Goal: Task Accomplishment & Management: Use online tool/utility

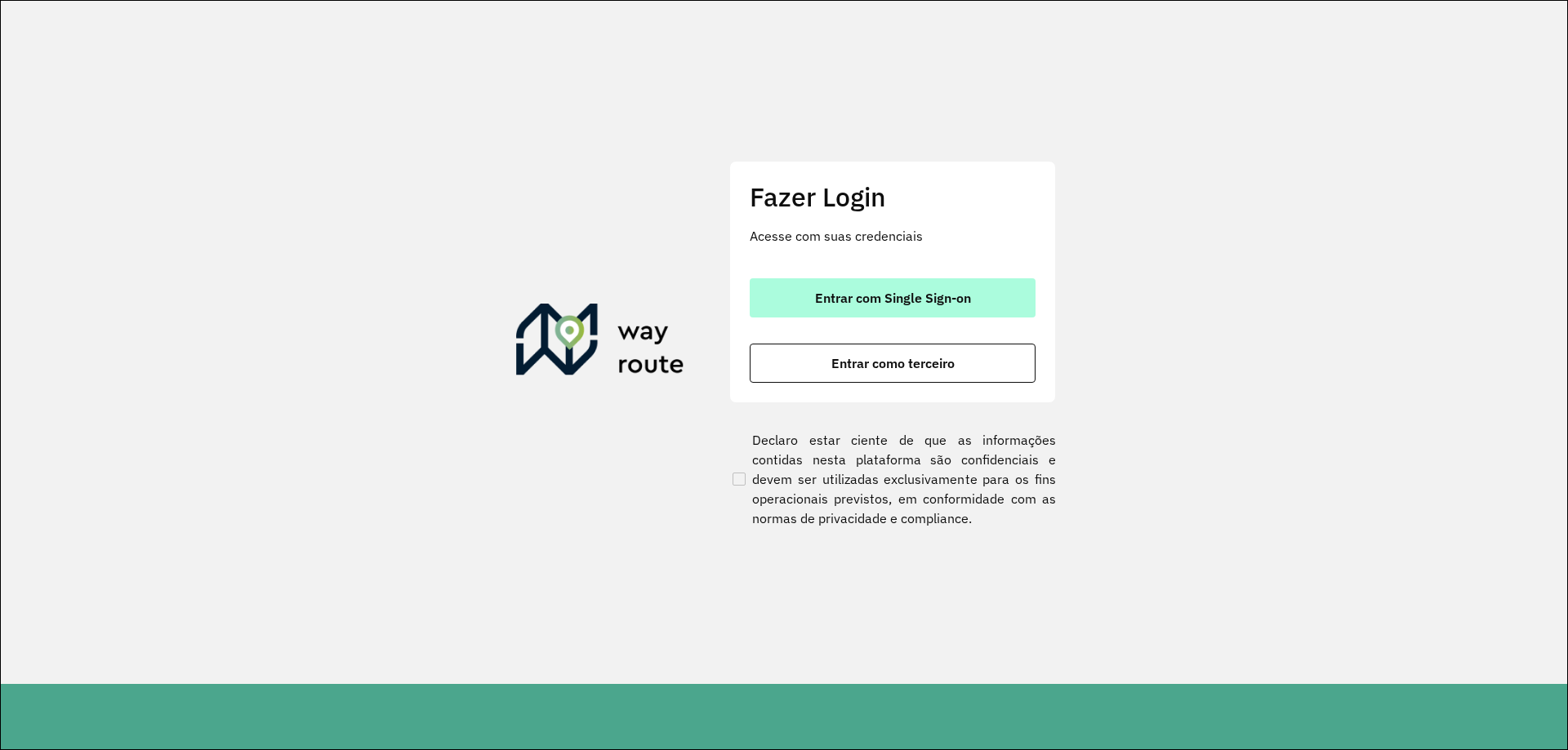
click at [880, 304] on span "Entrar com Single Sign-on" at bounding box center [893, 297] width 156 height 13
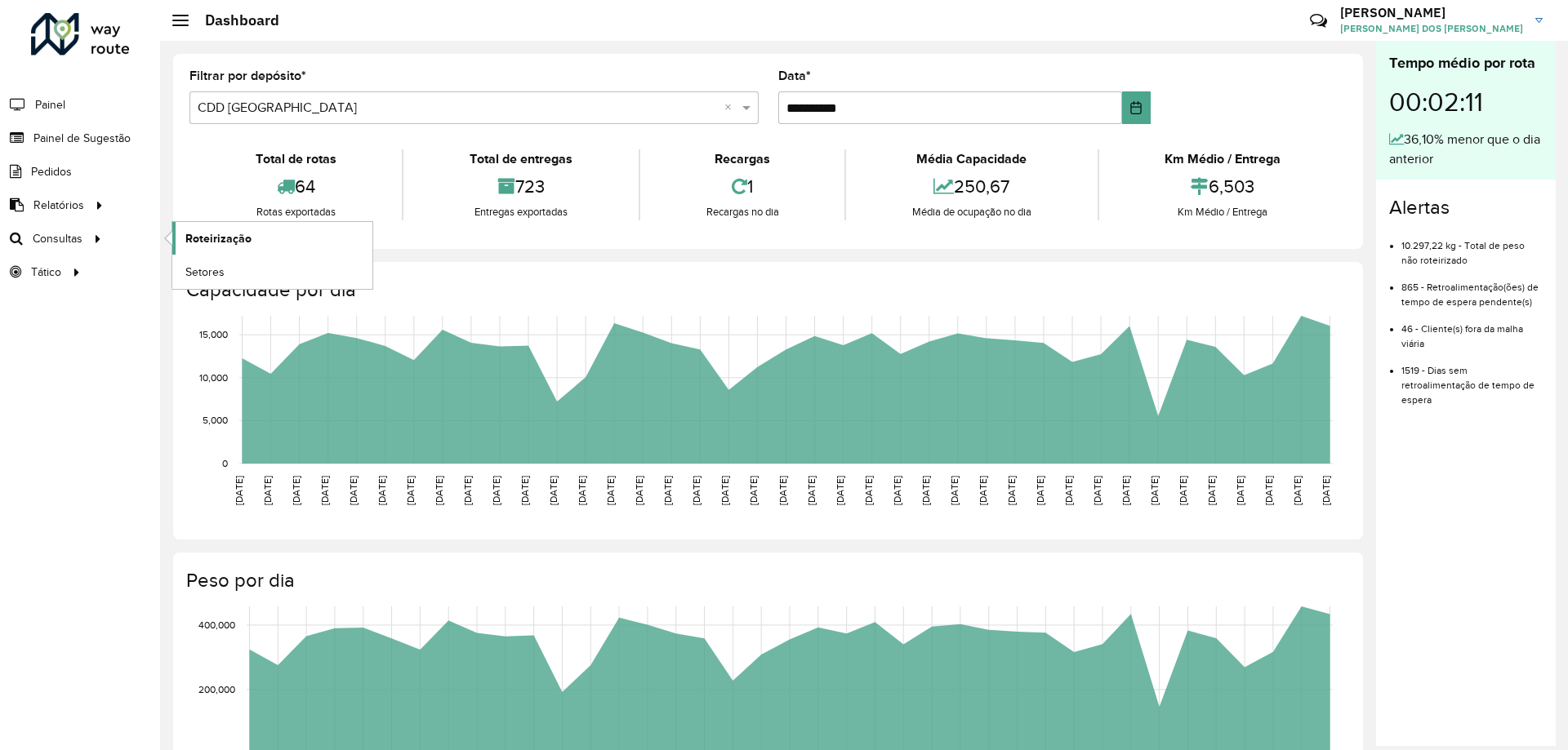
click at [194, 248] on link "Roteirização" at bounding box center [272, 239] width 201 height 33
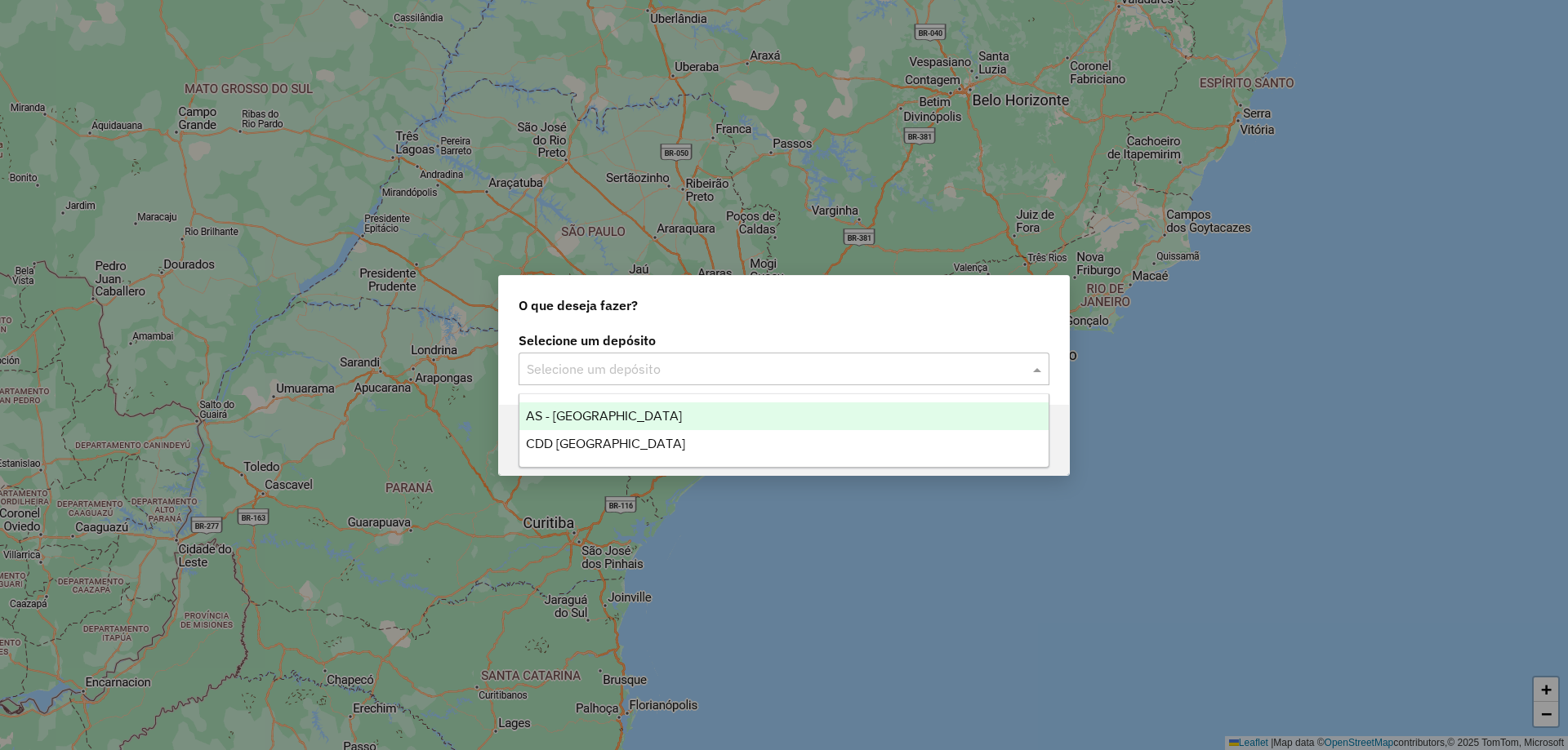
click at [982, 356] on div "Selecione um depósito" at bounding box center [784, 369] width 531 height 33
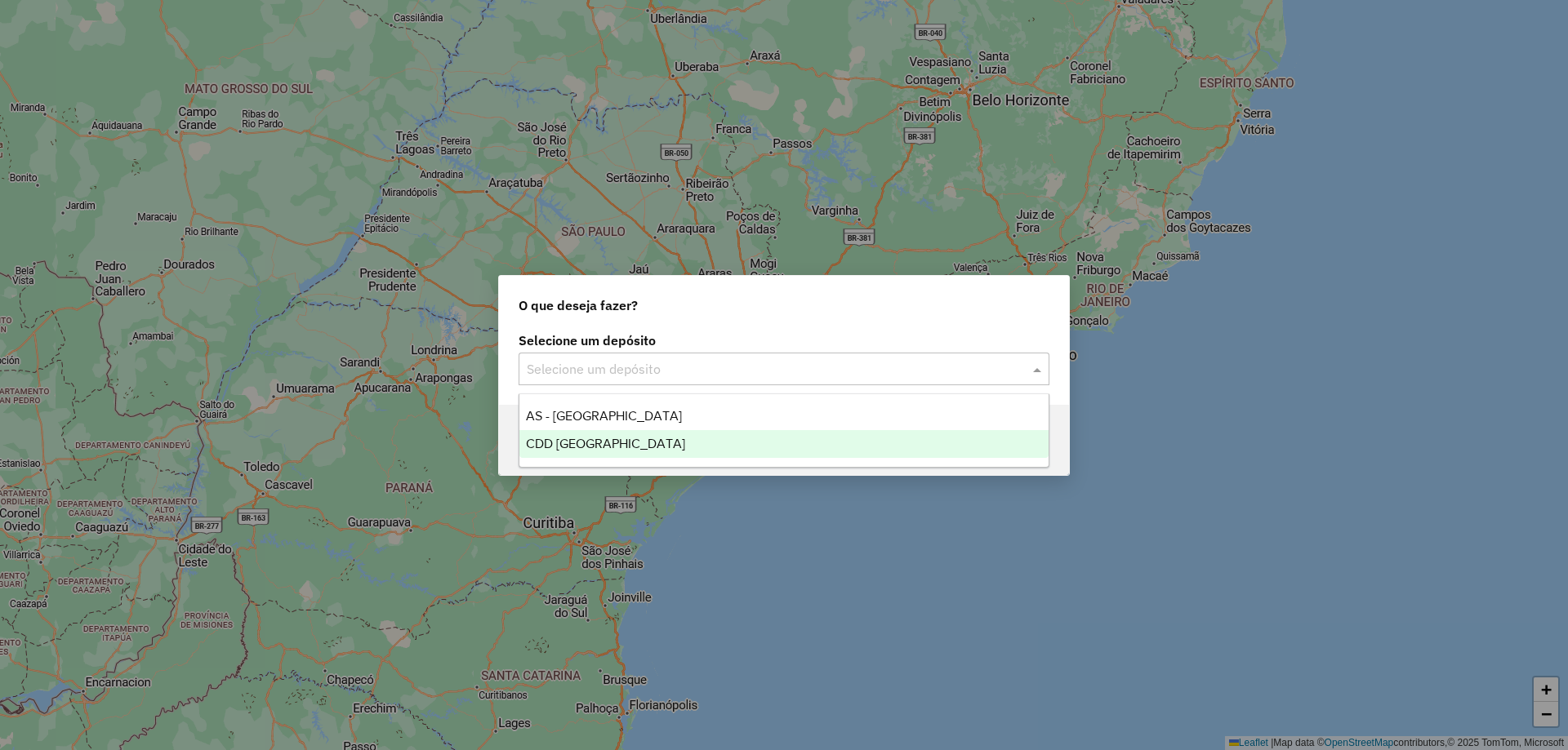
click at [633, 446] on div "CDD [GEOGRAPHIC_DATA]" at bounding box center [783, 443] width 529 height 28
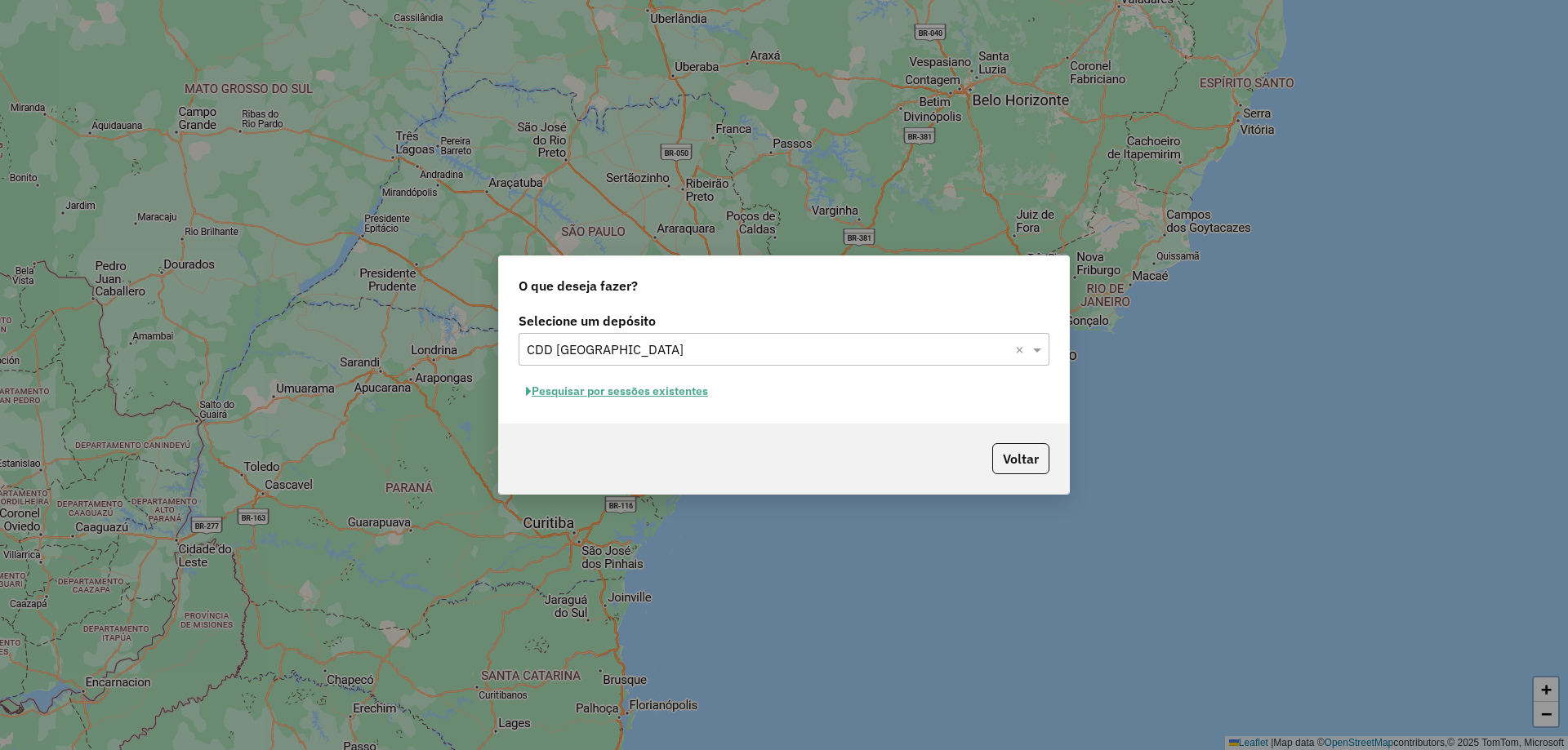
click at [615, 398] on button "Pesquisar por sessões existentes" at bounding box center [617, 392] width 197 height 25
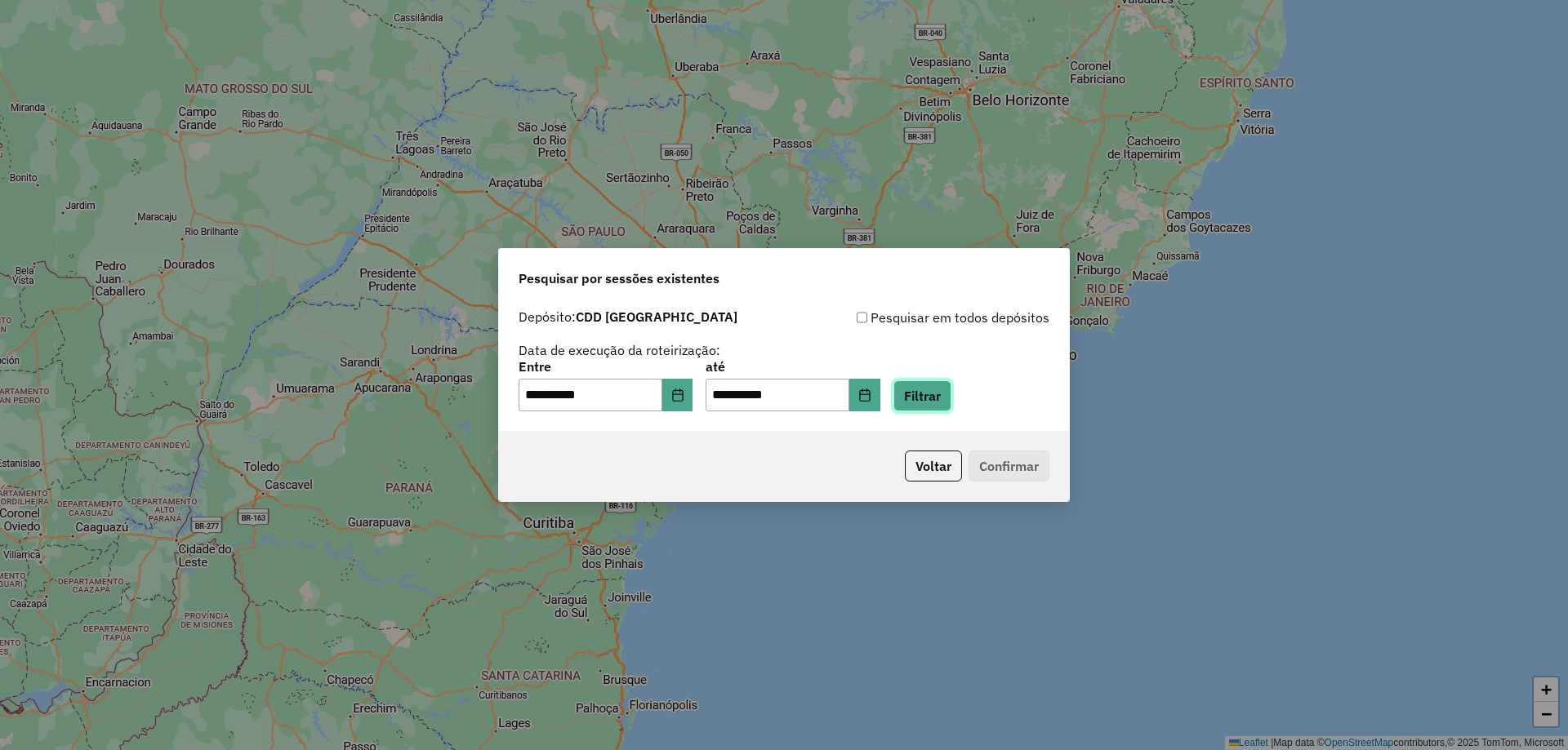
click at [936, 390] on button "Filtrar" at bounding box center [923, 395] width 58 height 31
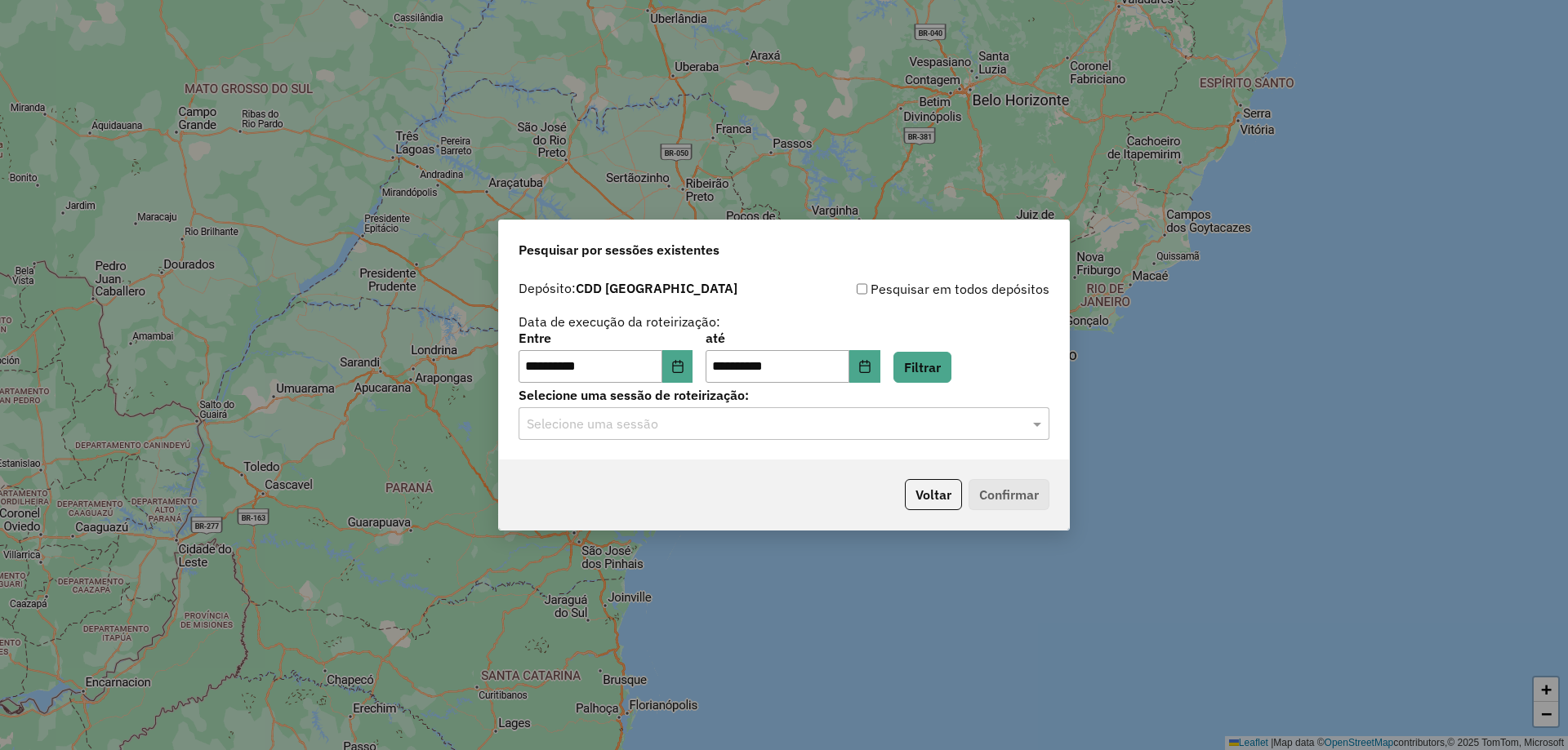
click at [576, 436] on div "Selecione uma sessão" at bounding box center [784, 424] width 531 height 33
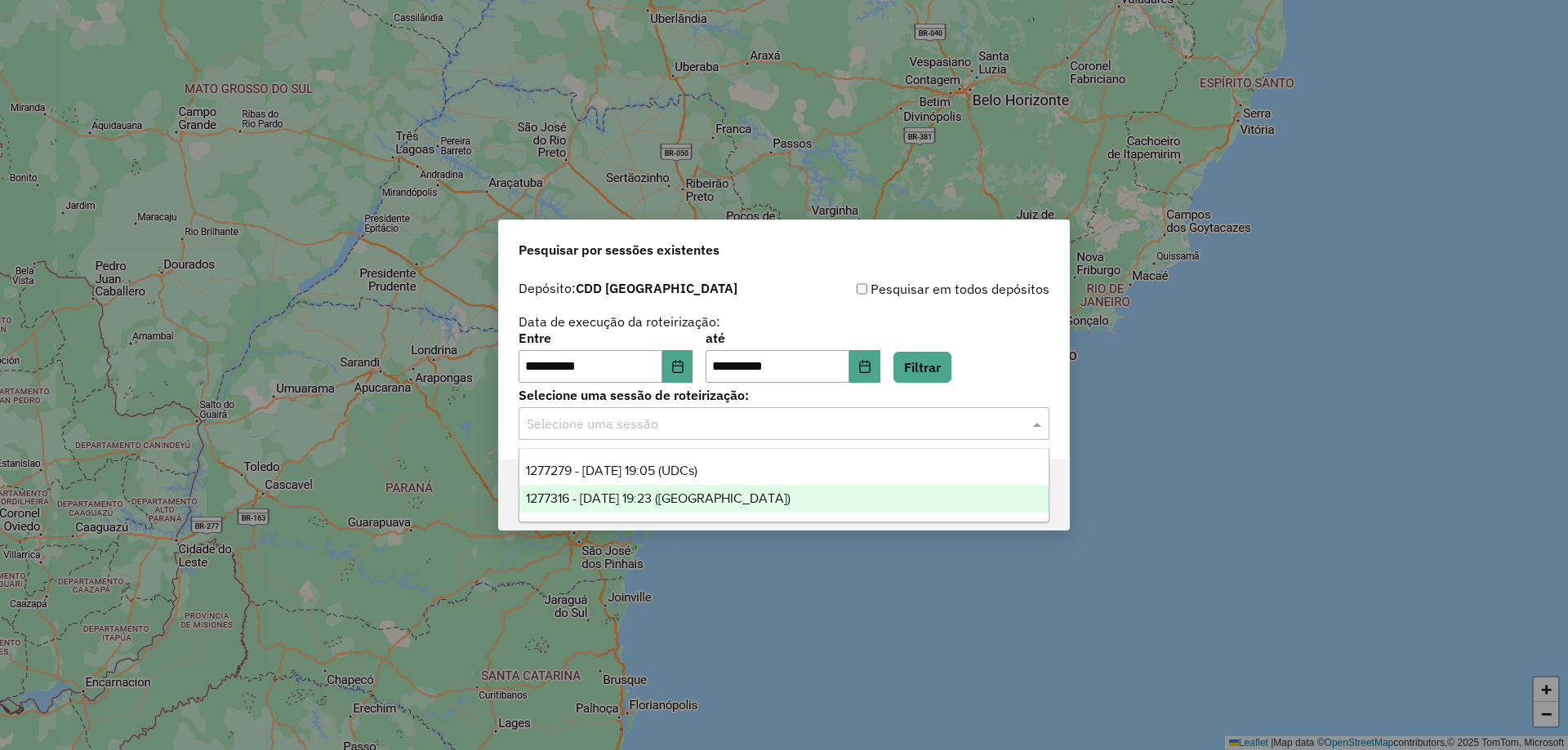
click at [616, 494] on span "1277316 - 17/09/2025 19:23 (ROTA)" at bounding box center [659, 498] width 265 height 14
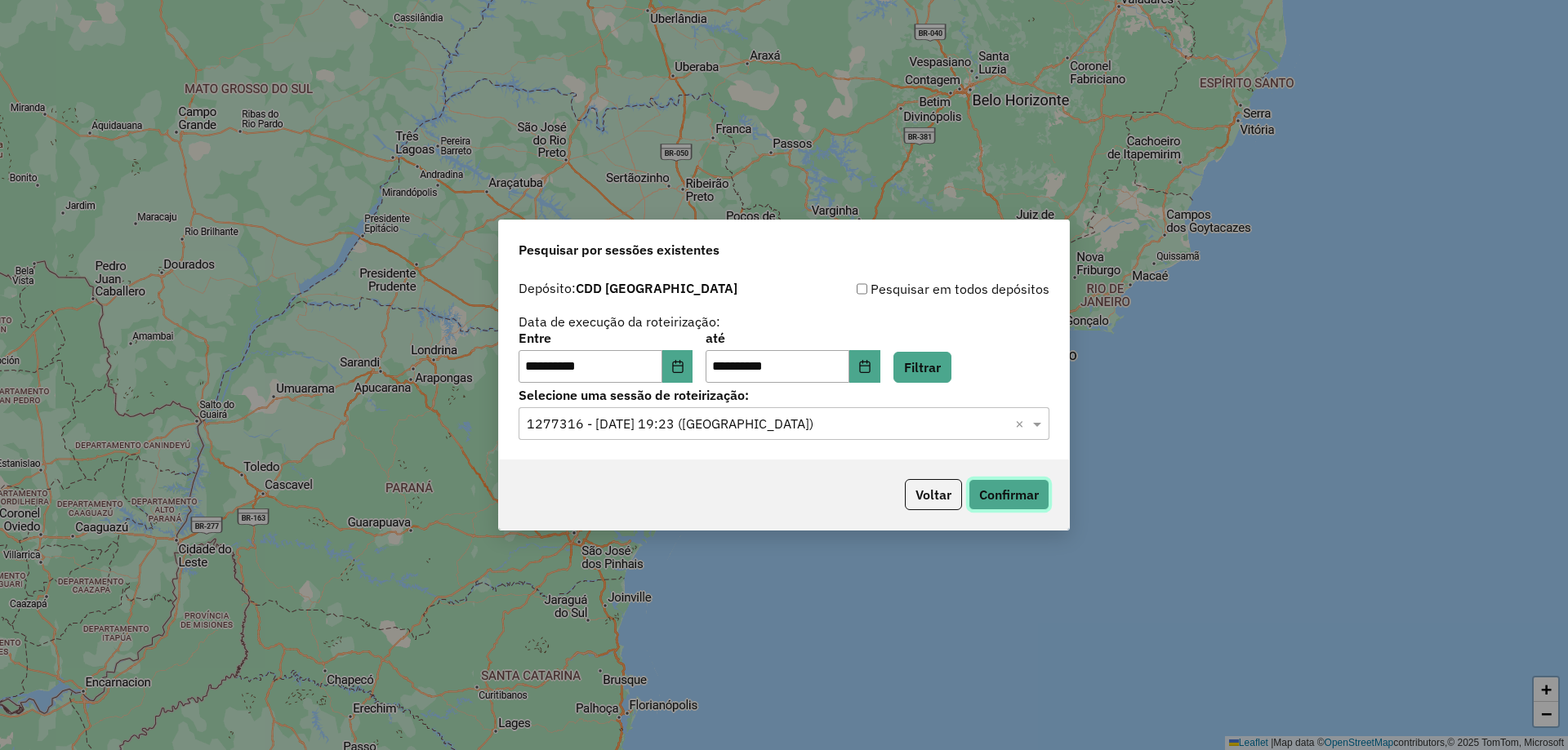
click at [1001, 502] on button "Confirmar" at bounding box center [1009, 494] width 81 height 31
click at [1010, 494] on button "Confirmar" at bounding box center [1009, 494] width 81 height 31
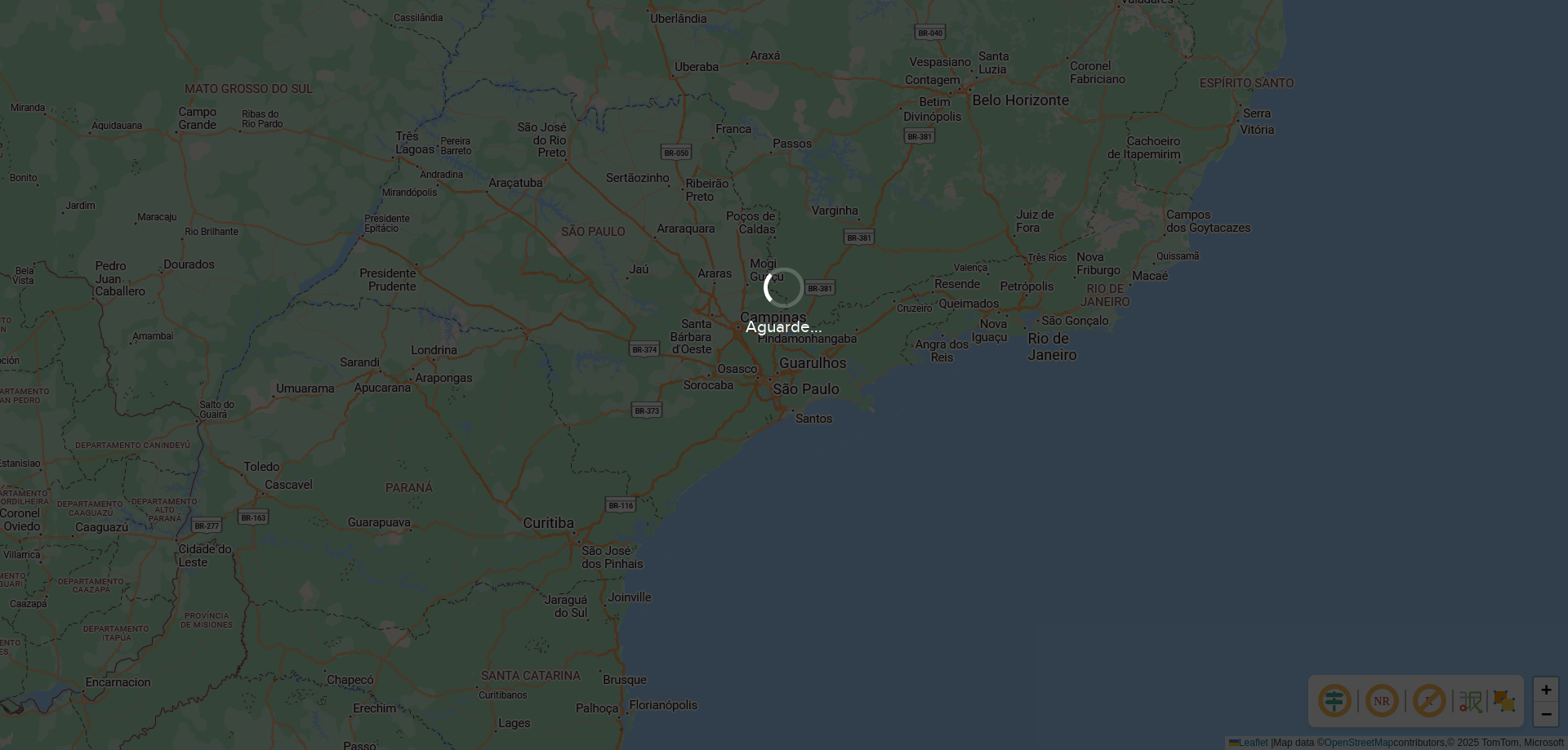
drag, startPoint x: 877, startPoint y: 268, endPoint x: 862, endPoint y: 278, distance: 18.0
click at [866, 291] on div "Aguarde..." at bounding box center [784, 300] width 1568 height 78
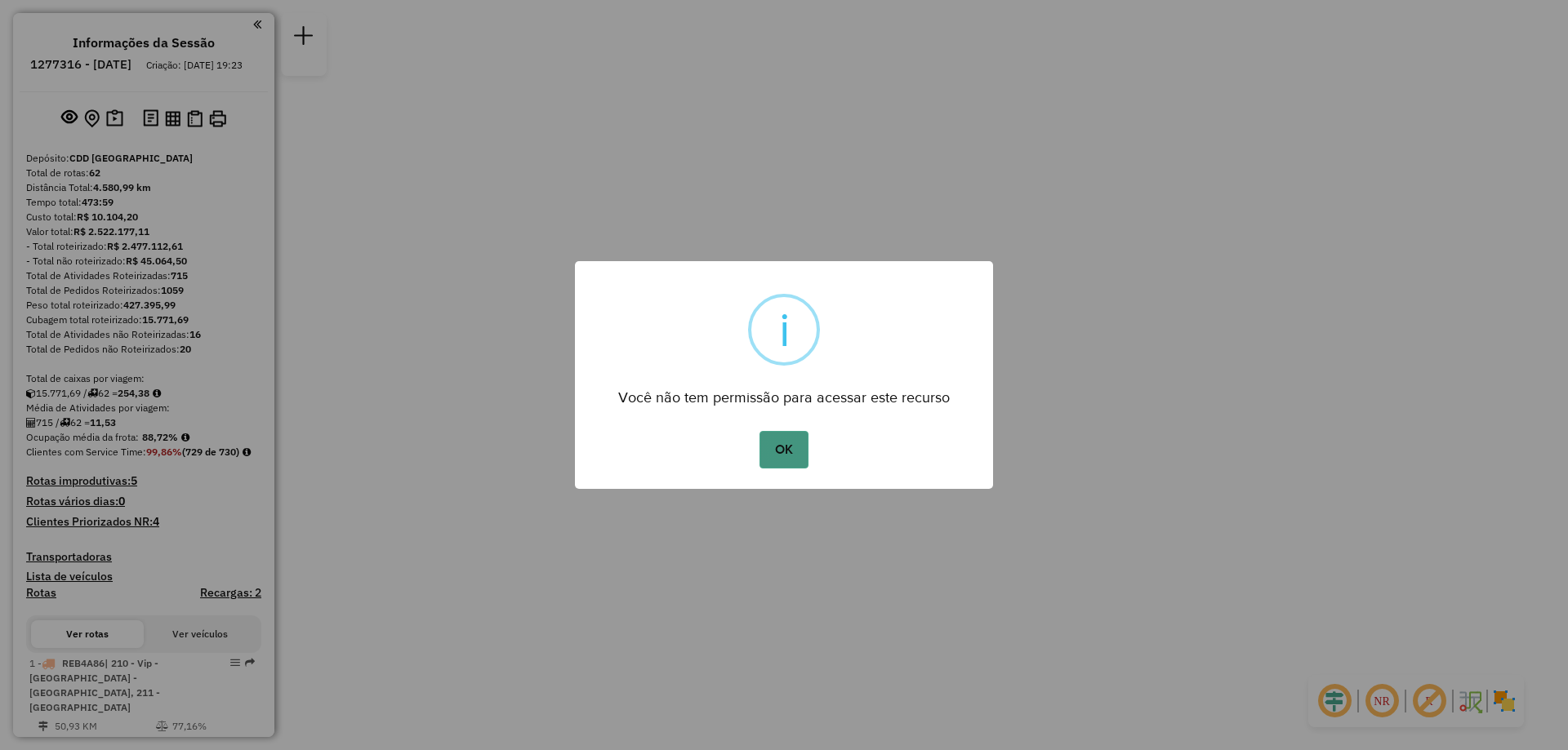
click at [775, 459] on button "OK" at bounding box center [783, 449] width 48 height 37
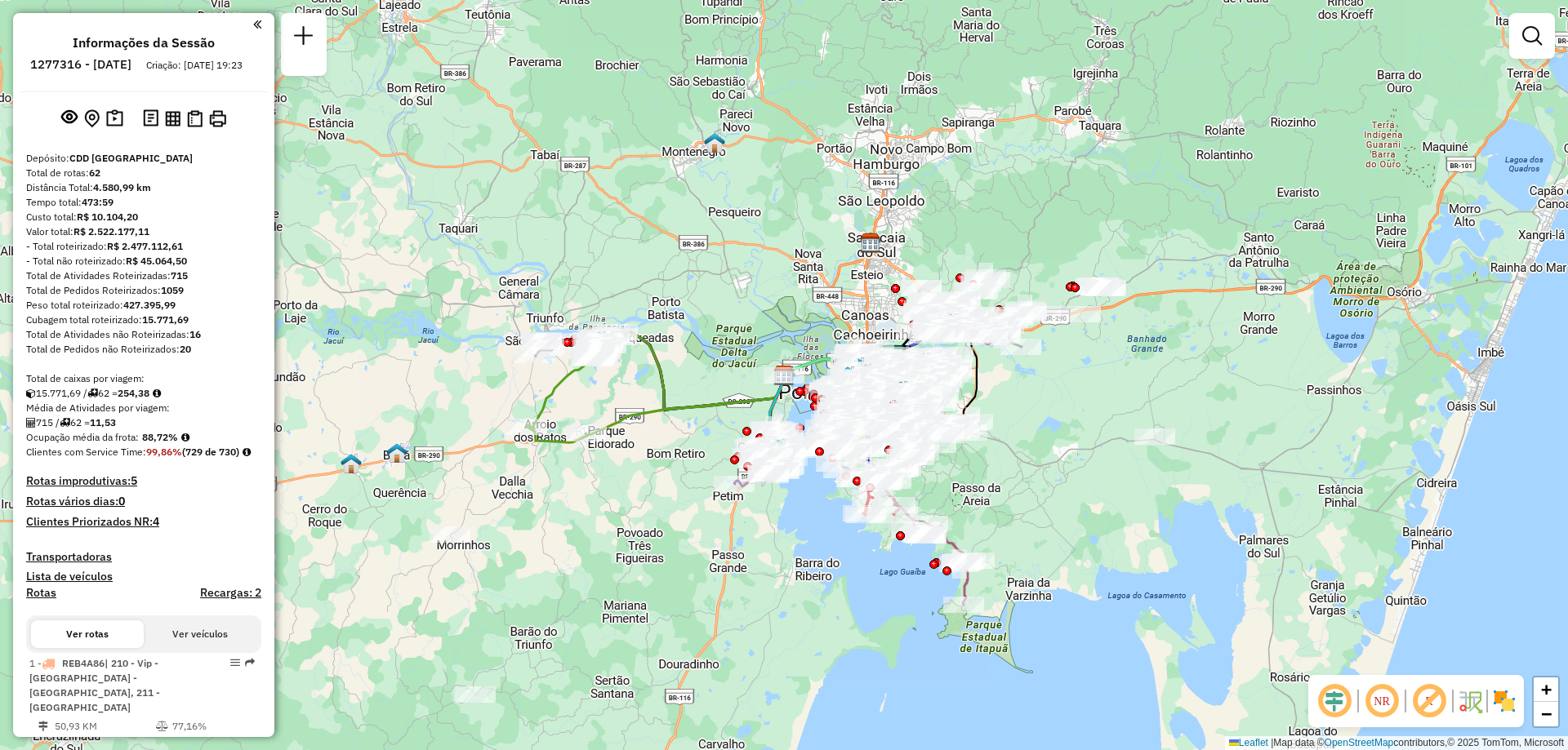
drag, startPoint x: 146, startPoint y: 465, endPoint x: 181, endPoint y: 469, distance: 35.2
click at [181, 458] on strong "99,86%" at bounding box center [164, 452] width 36 height 13
click at [241, 460] on div "Clientes com Service Time: 99,86% (729 de 730)" at bounding box center [143, 453] width 235 height 15
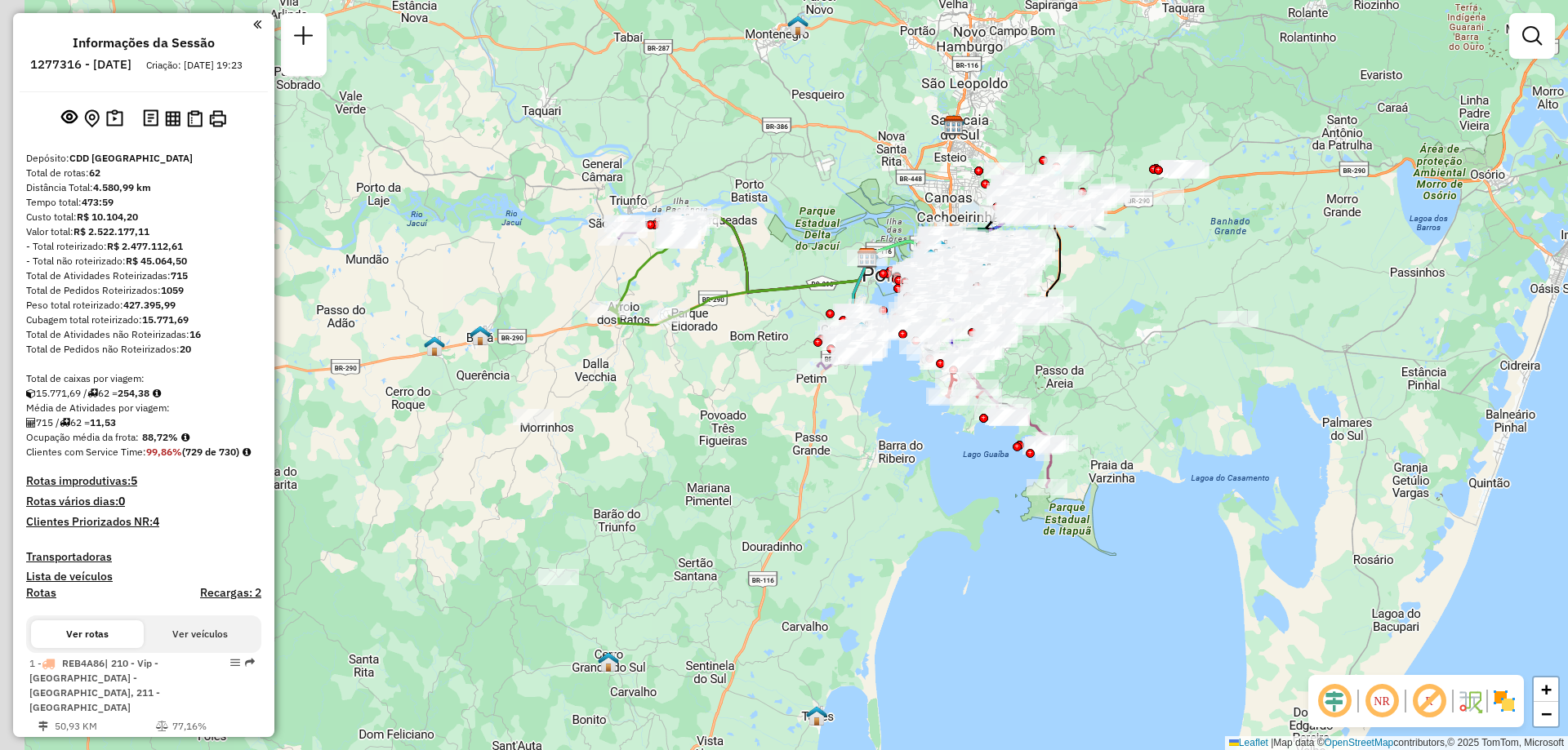
drag, startPoint x: 1185, startPoint y: 533, endPoint x: 1269, endPoint y: 415, distance: 144.8
click at [1269, 415] on div "Janela de atendimento Grade de atendimento Capacidade Transportadoras Veículos …" at bounding box center [784, 375] width 1568 height 750
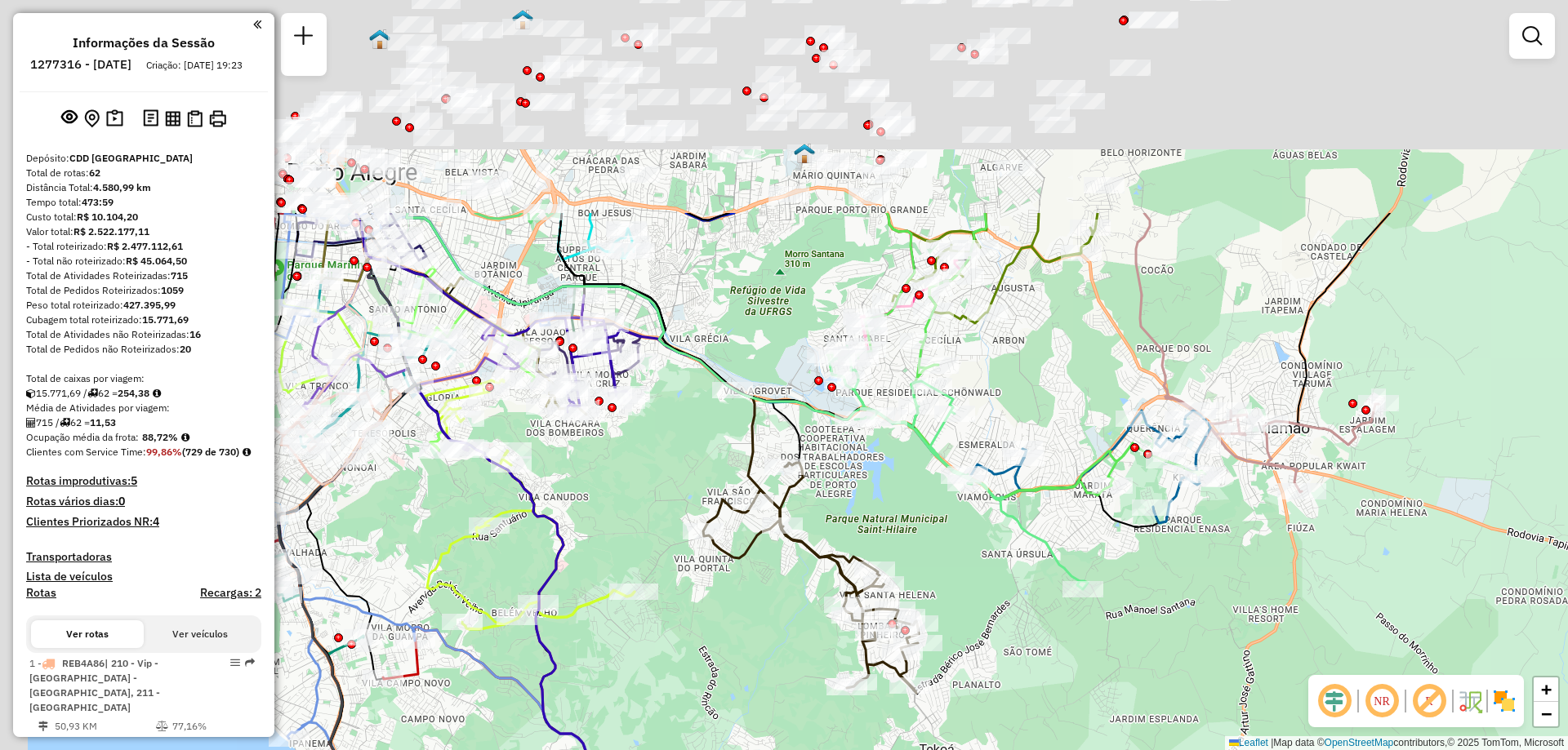
drag, startPoint x: 991, startPoint y: 272, endPoint x: 1075, endPoint y: 560, distance: 300.0
click at [1075, 560] on div "Janela de atendimento Grade de atendimento Capacidade Transportadoras Veículos …" at bounding box center [784, 375] width 1568 height 750
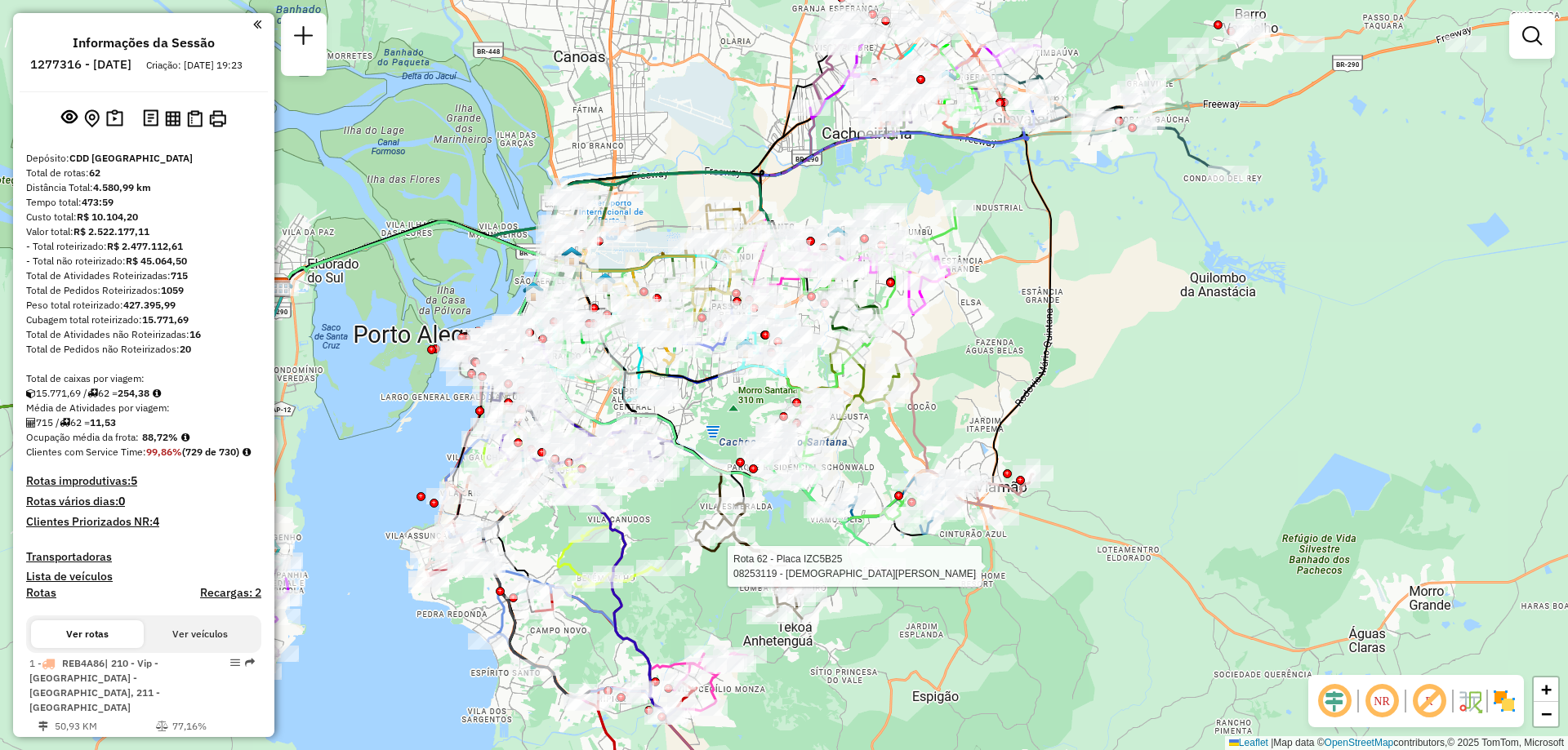
drag, startPoint x: 1114, startPoint y: 176, endPoint x: 986, endPoint y: 296, distance: 175.5
click at [986, 296] on div "Rota 62 - Placa IZC5B25 08253119 - [PERSON_NAME] de atendimento Grade de atendi…" at bounding box center [784, 375] width 1568 height 750
select select "**********"
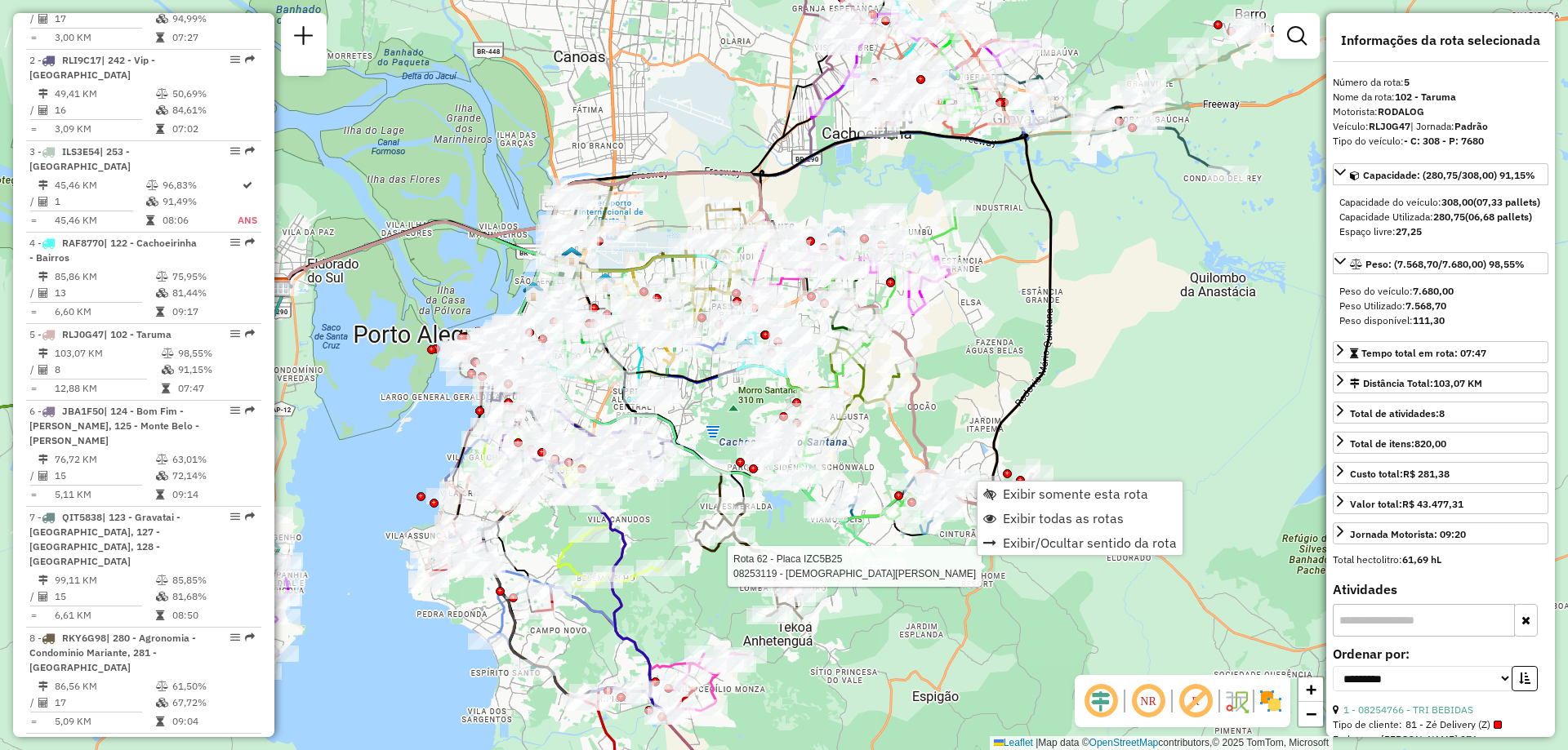
scroll to position [1035, 0]
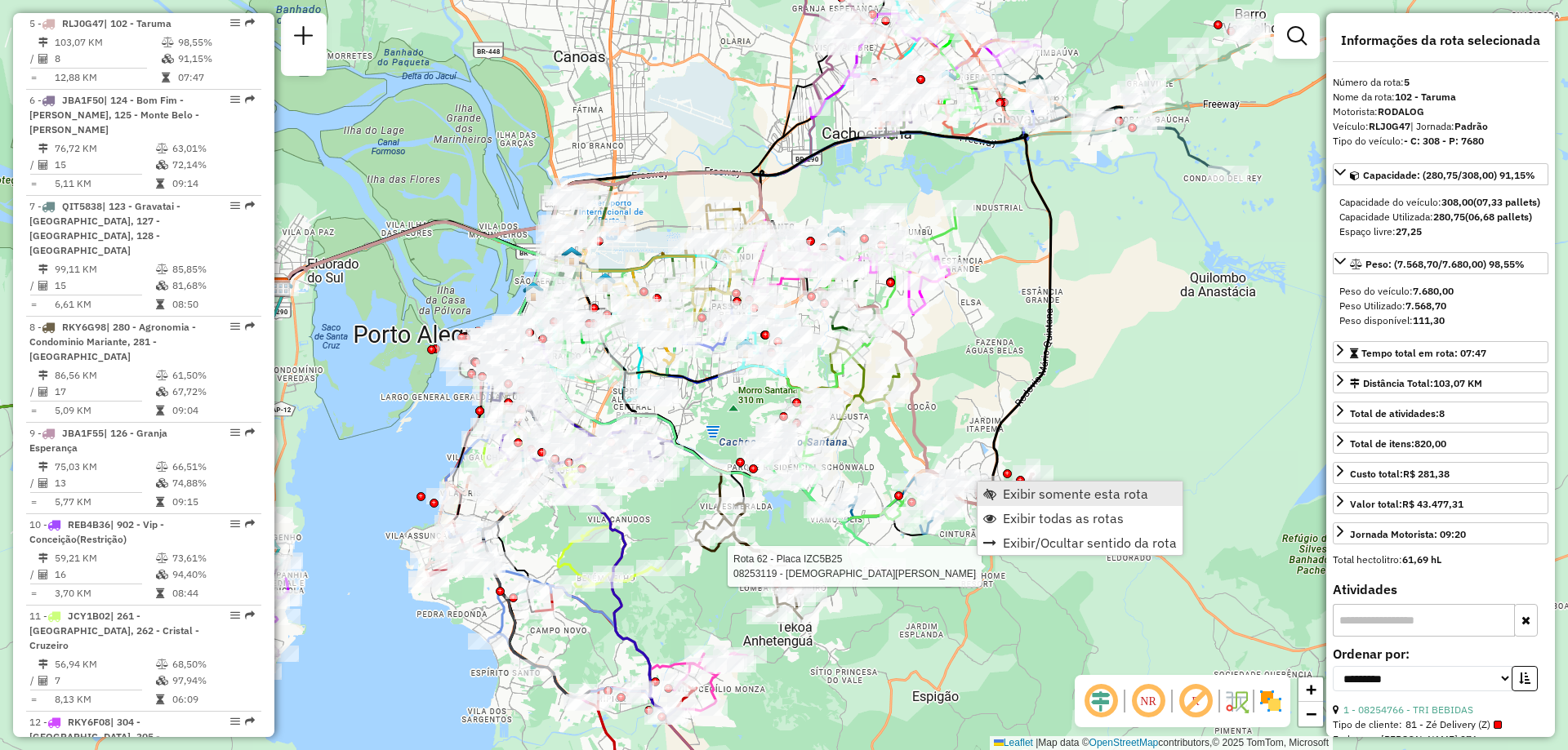
click at [1015, 493] on span "Exibir somente esta rota" at bounding box center [1075, 493] width 145 height 13
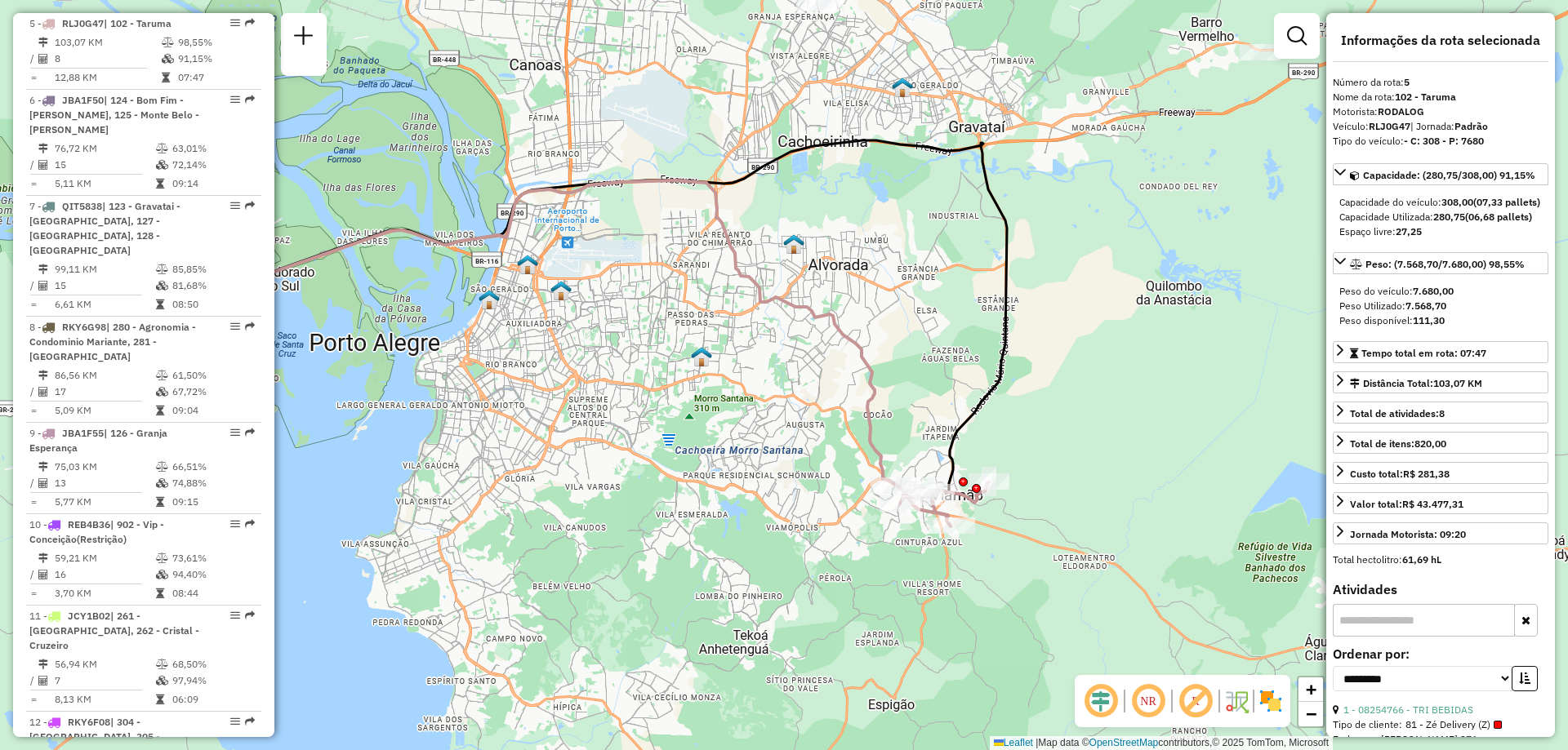
drag, startPoint x: 1224, startPoint y: 357, endPoint x: 1063, endPoint y: 317, distance: 165.9
click at [1063, 317] on div "Janela de atendimento Grade de atendimento Capacidade Transportadoras Veículos …" at bounding box center [784, 375] width 1568 height 750
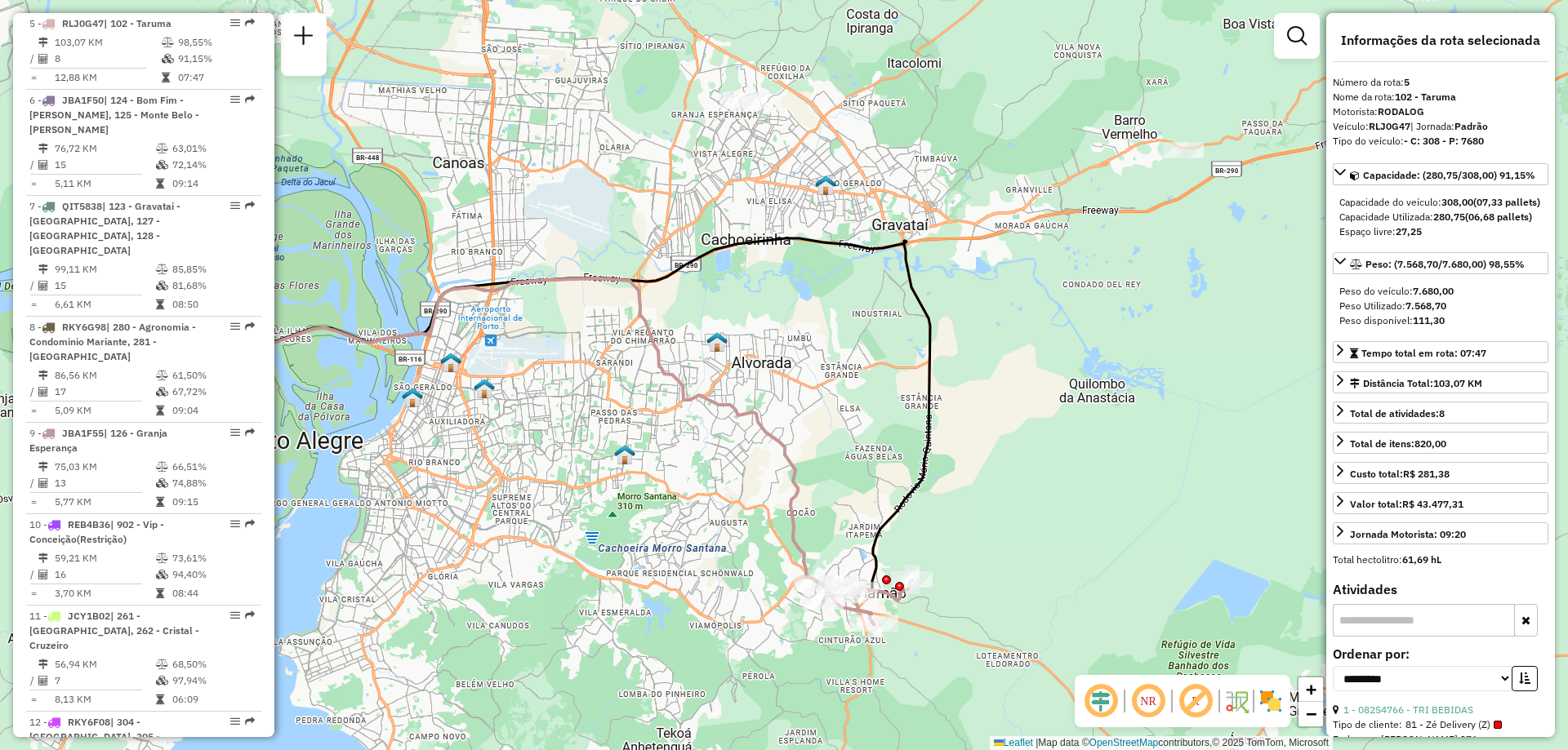
drag, startPoint x: 1050, startPoint y: 317, endPoint x: 979, endPoint y: 421, distance: 125.9
click at [979, 421] on div "Janela de atendimento Grade de atendimento Capacidade Transportadoras Veículos …" at bounding box center [784, 375] width 1568 height 750
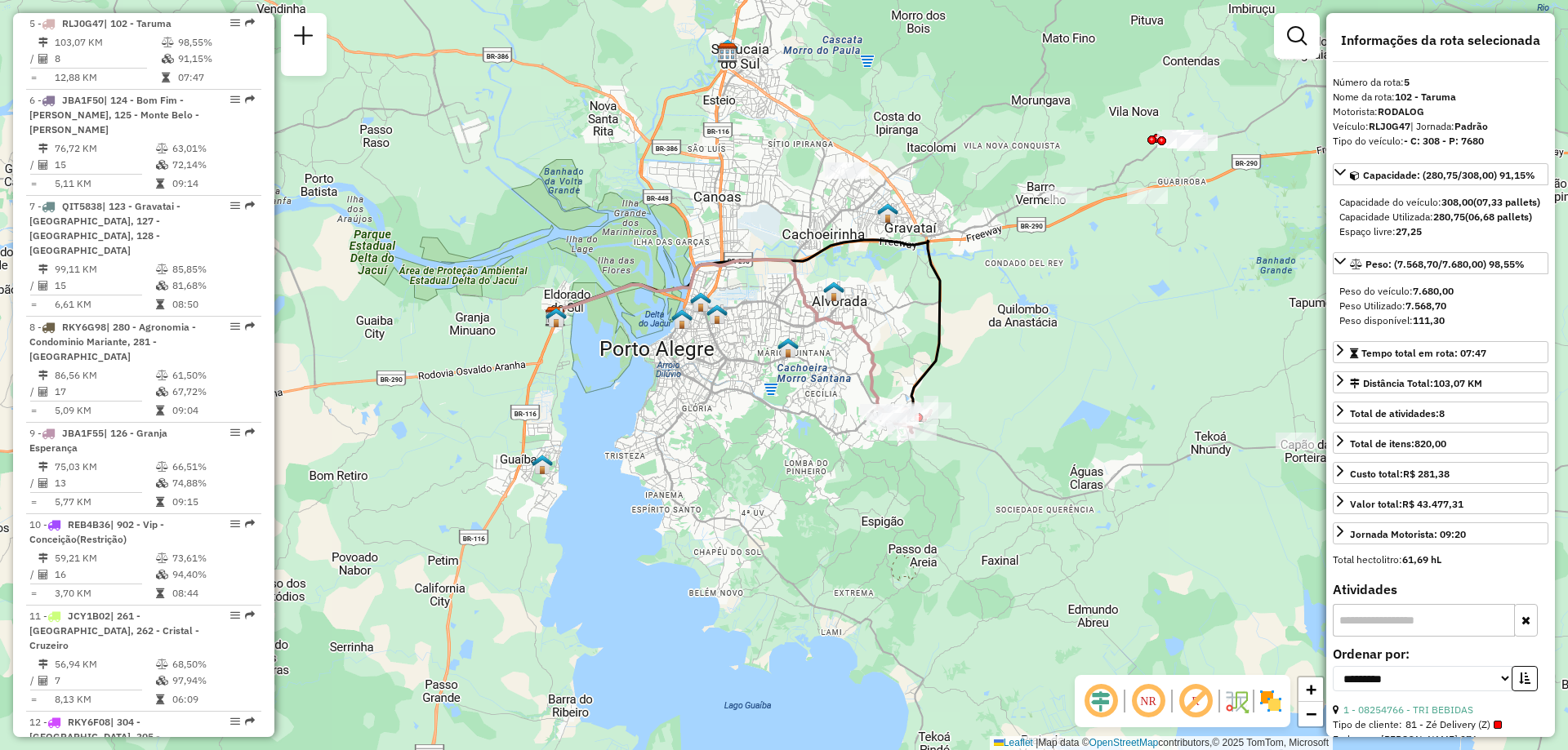
drag, startPoint x: 990, startPoint y: 494, endPoint x: 955, endPoint y: 408, distance: 92.8
click at [955, 408] on div "Janela de atendimento Grade de atendimento Capacidade Transportadoras Veículos …" at bounding box center [784, 375] width 1568 height 750
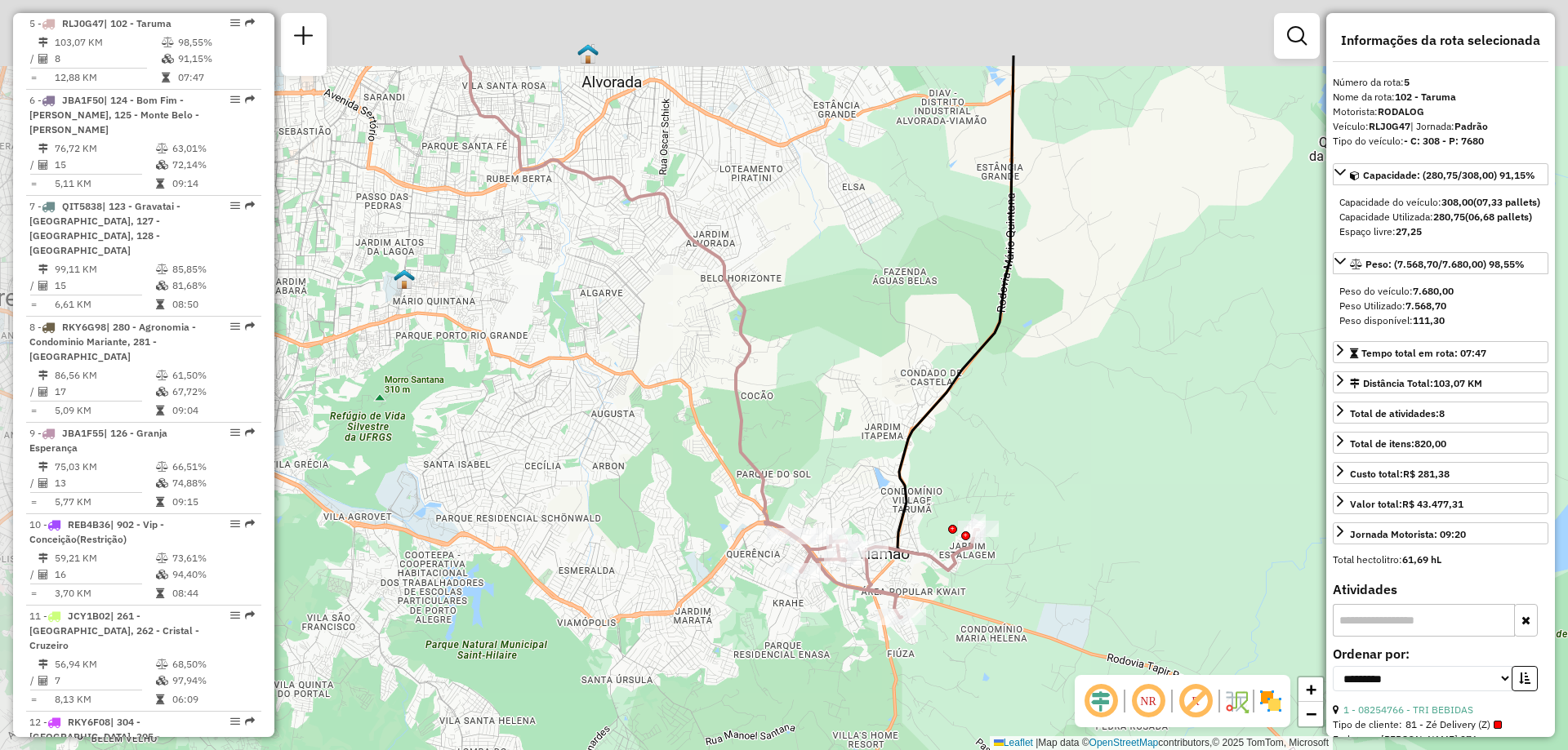
drag, startPoint x: 746, startPoint y: 224, endPoint x: 810, endPoint y: 356, distance: 146.7
click at [810, 356] on div "Janela de atendimento Grade de atendimento Capacidade Transportadoras Veículos …" at bounding box center [784, 375] width 1568 height 750
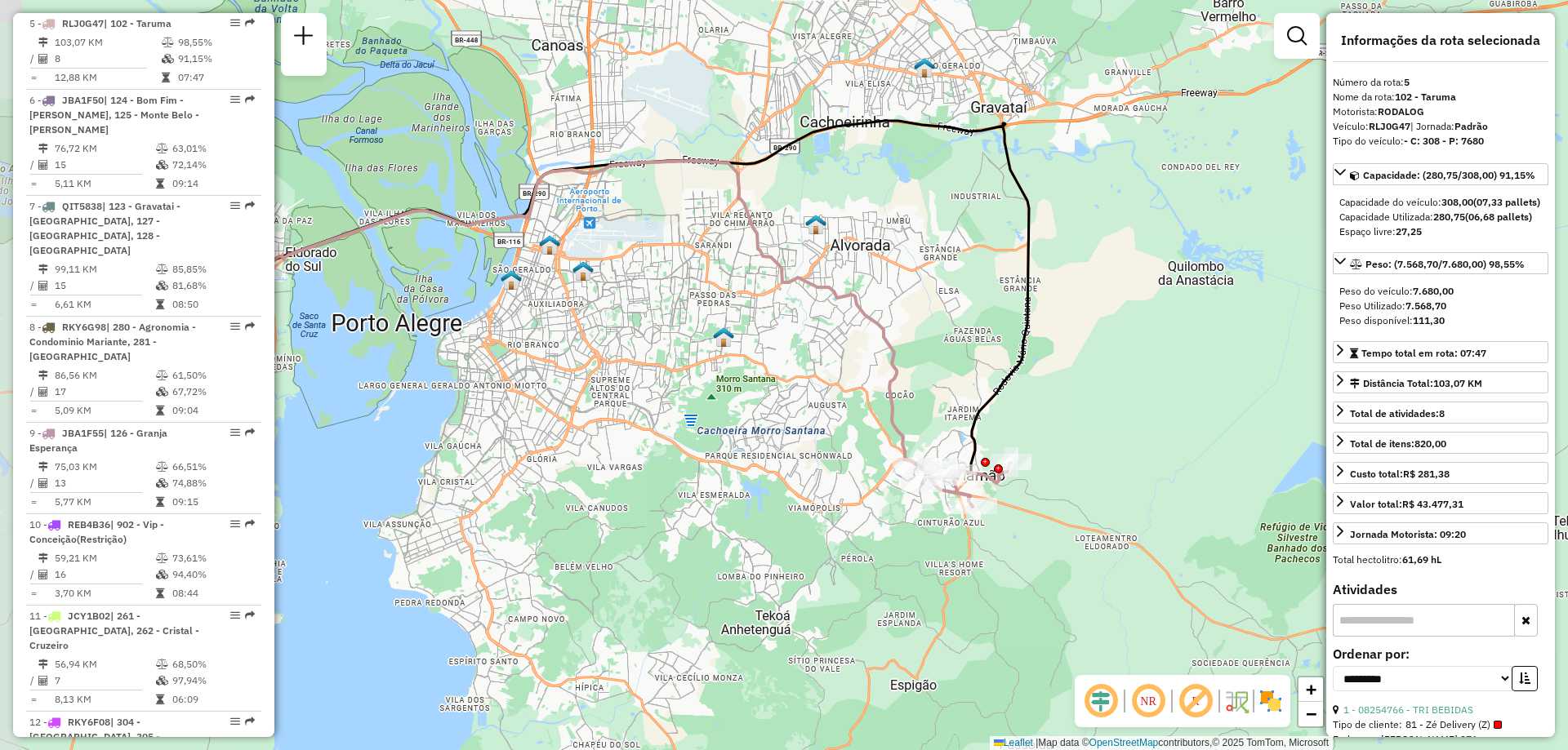
drag, startPoint x: 809, startPoint y: 356, endPoint x: 927, endPoint y: 376, distance: 119.7
click at [927, 376] on div "Janela de atendimento Grade de atendimento Capacidade Transportadoras Veículos …" at bounding box center [784, 375] width 1568 height 750
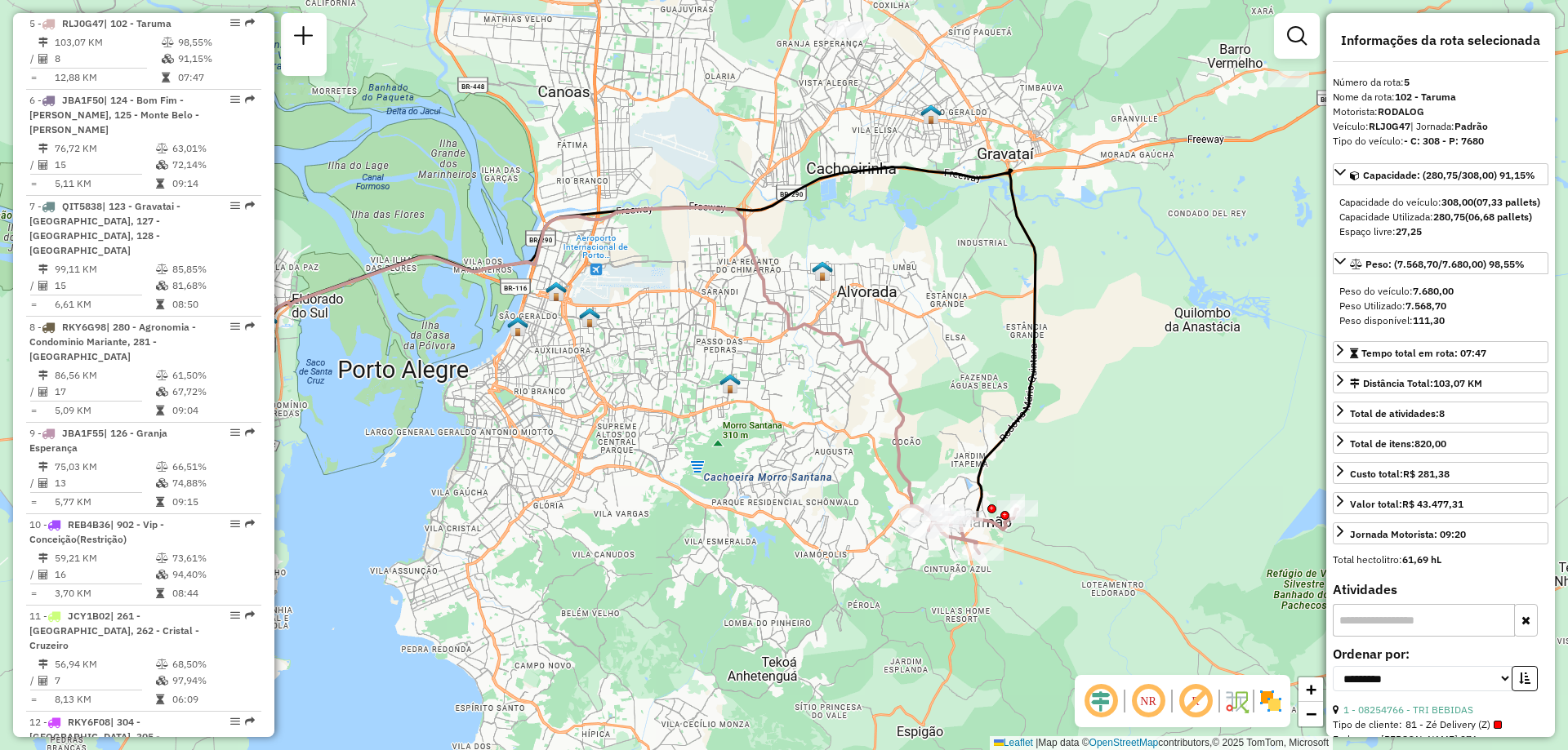
drag, startPoint x: 966, startPoint y: 226, endPoint x: 973, endPoint y: 273, distance: 47.5
click at [973, 273] on div "Janela de atendimento Grade de atendimento Capacidade Transportadoras Veículos …" at bounding box center [784, 375] width 1568 height 750
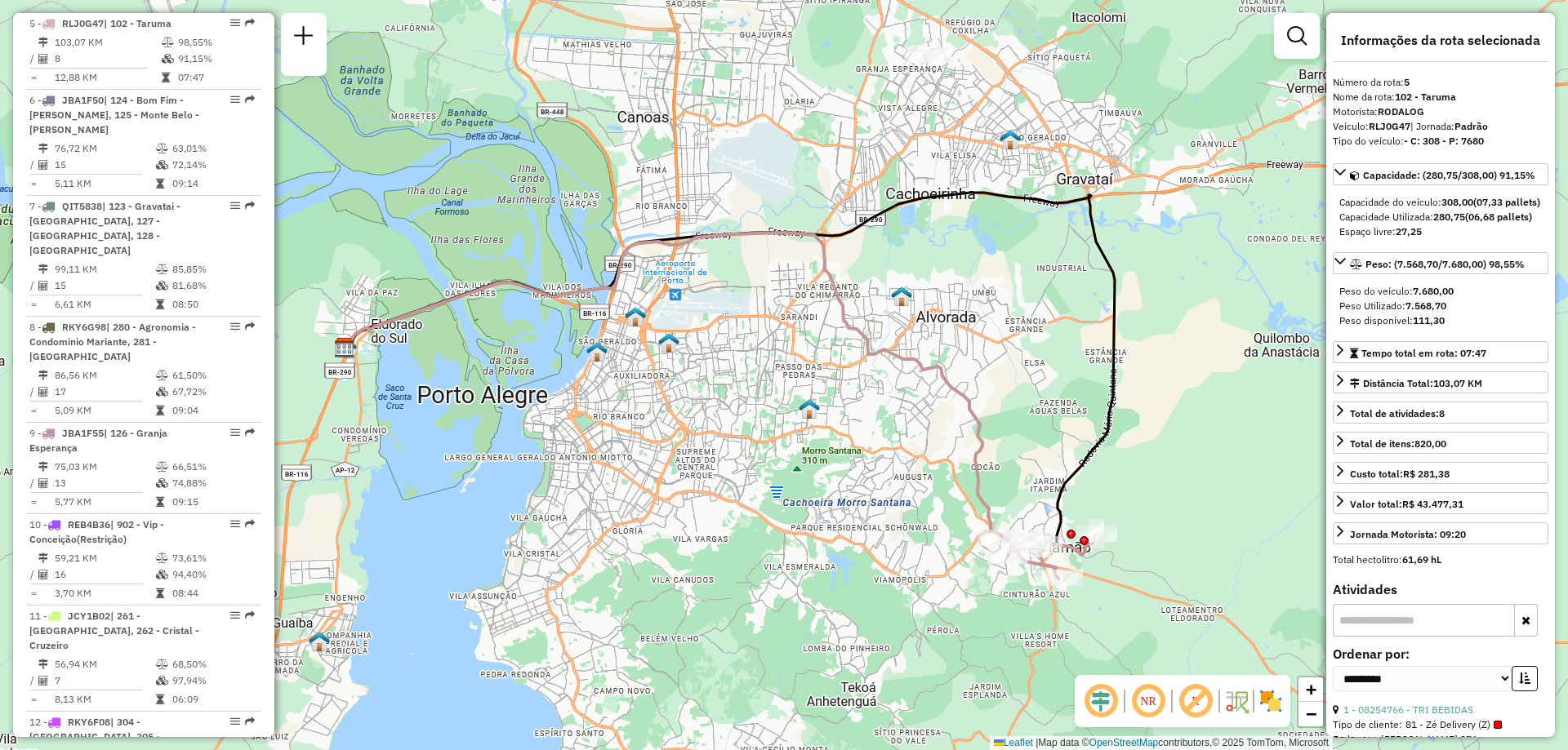
drag, startPoint x: 844, startPoint y: 303, endPoint x: 923, endPoint y: 327, distance: 82.6
click at [923, 327] on div "Janela de atendimento Grade de atendimento Capacidade Transportadoras Veículos …" at bounding box center [784, 375] width 1568 height 750
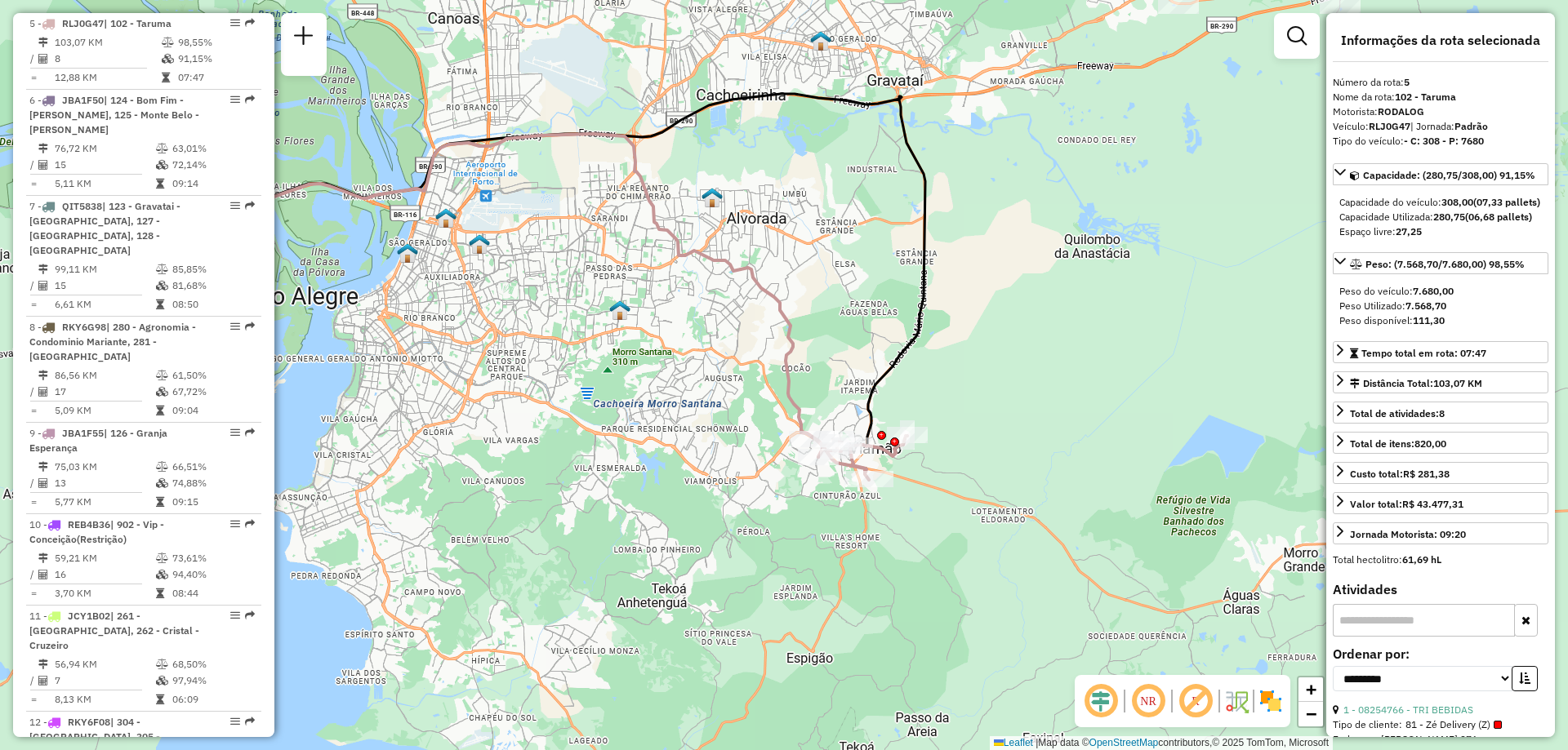
drag, startPoint x: 1190, startPoint y: 559, endPoint x: 1001, endPoint y: 467, distance: 210.2
click at [1001, 467] on div "Janela de atendimento Grade de atendimento Capacidade Transportadoras Veículos …" at bounding box center [784, 375] width 1568 height 750
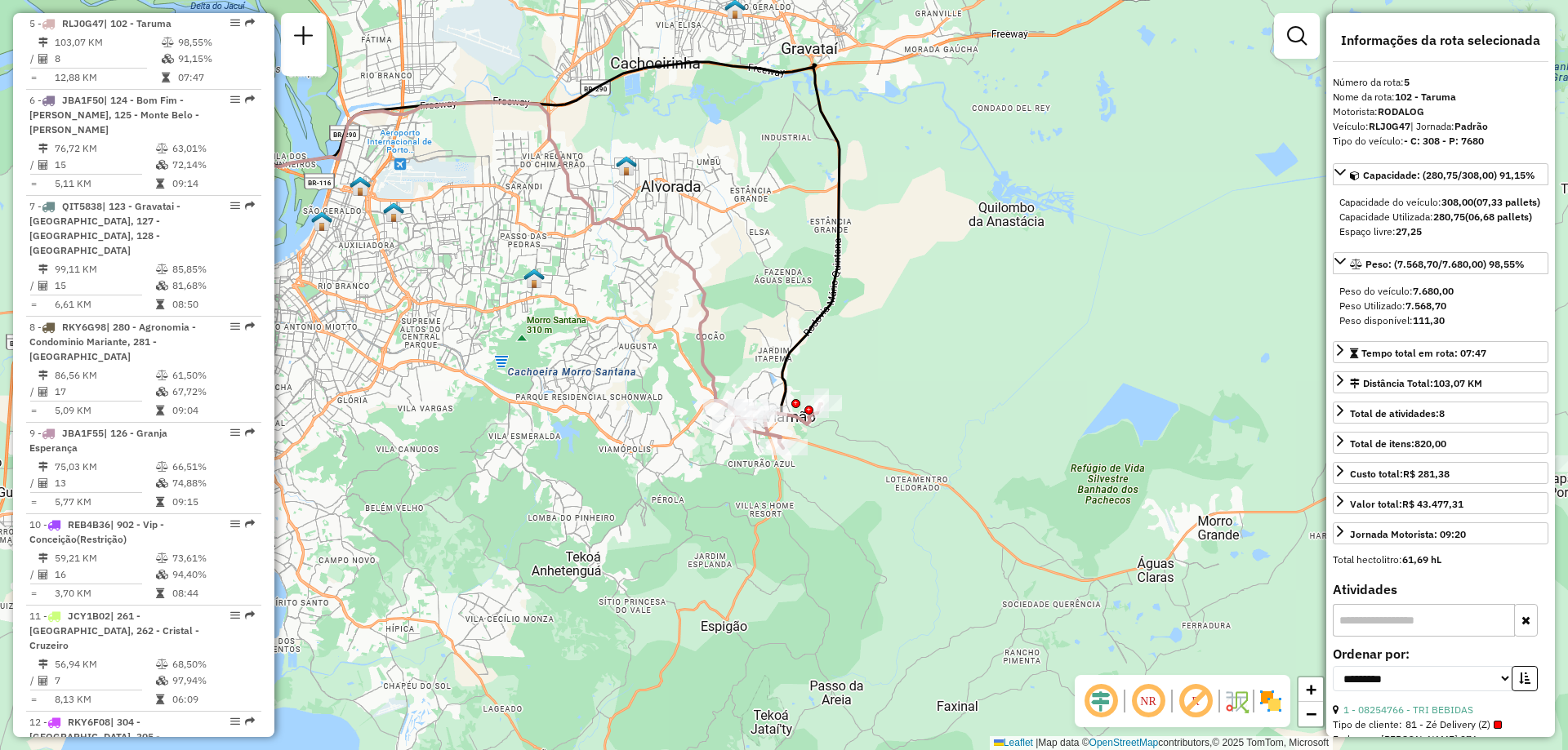
drag, startPoint x: 1198, startPoint y: 511, endPoint x: 1112, endPoint y: 478, distance: 92.1
click at [1112, 478] on div "Janela de atendimento Grade de atendimento Capacidade Transportadoras Veículos …" at bounding box center [784, 375] width 1568 height 750
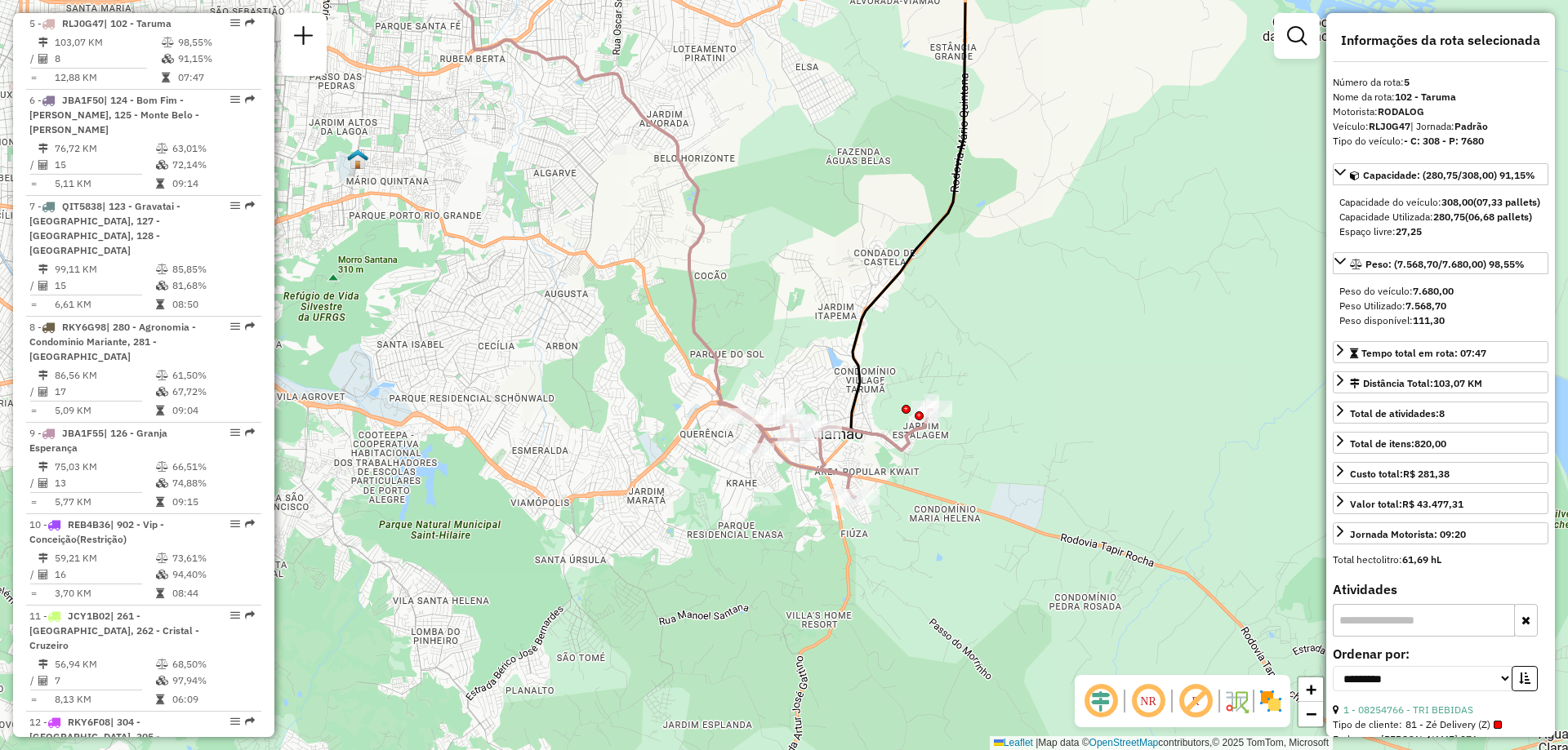
drag, startPoint x: 707, startPoint y: 459, endPoint x: 777, endPoint y: 535, distance: 103.3
click at [777, 535] on div "Janela de atendimento Grade de atendimento Capacidade Transportadoras Veículos …" at bounding box center [784, 375] width 1568 height 750
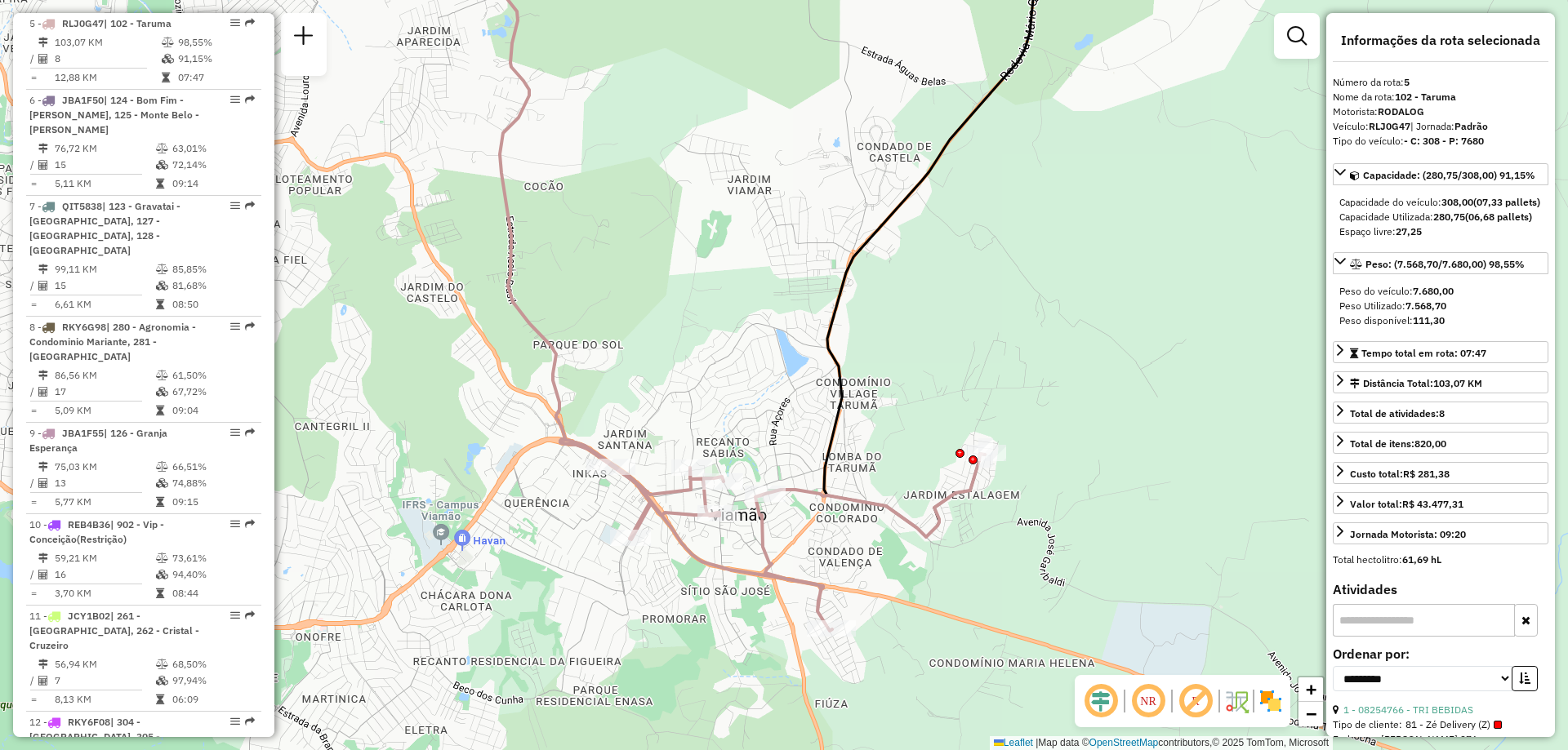
drag, startPoint x: 924, startPoint y: 459, endPoint x: 994, endPoint y: 507, distance: 84.9
click at [994, 507] on div "Janela de atendimento Grade de atendimento Capacidade Transportadoras Veículos …" at bounding box center [784, 375] width 1568 height 750
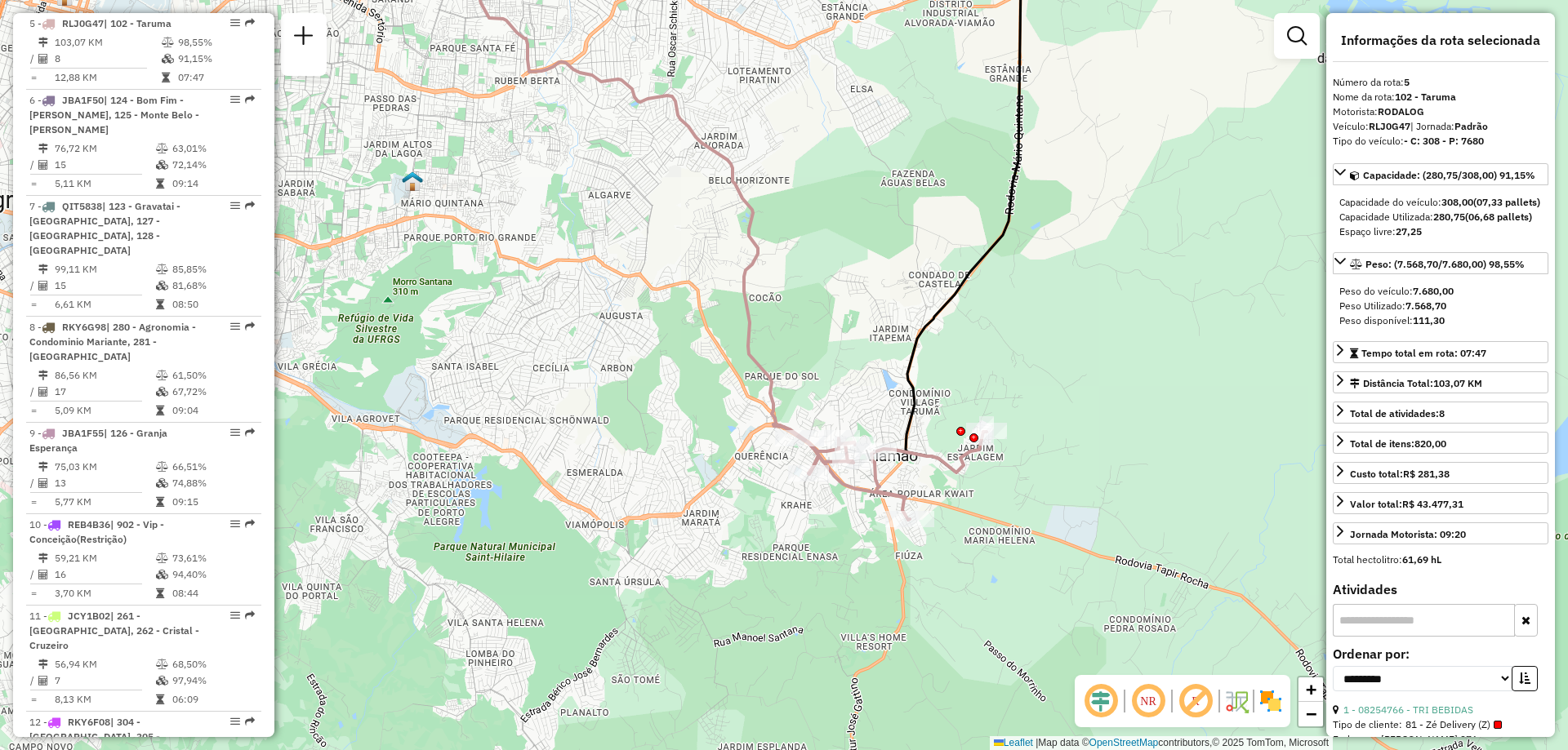
drag, startPoint x: 968, startPoint y: 562, endPoint x: 963, endPoint y: 502, distance: 60.2
click at [964, 503] on div "Janela de atendimento Grade de atendimento Capacidade Transportadoras Veículos …" at bounding box center [784, 375] width 1568 height 750
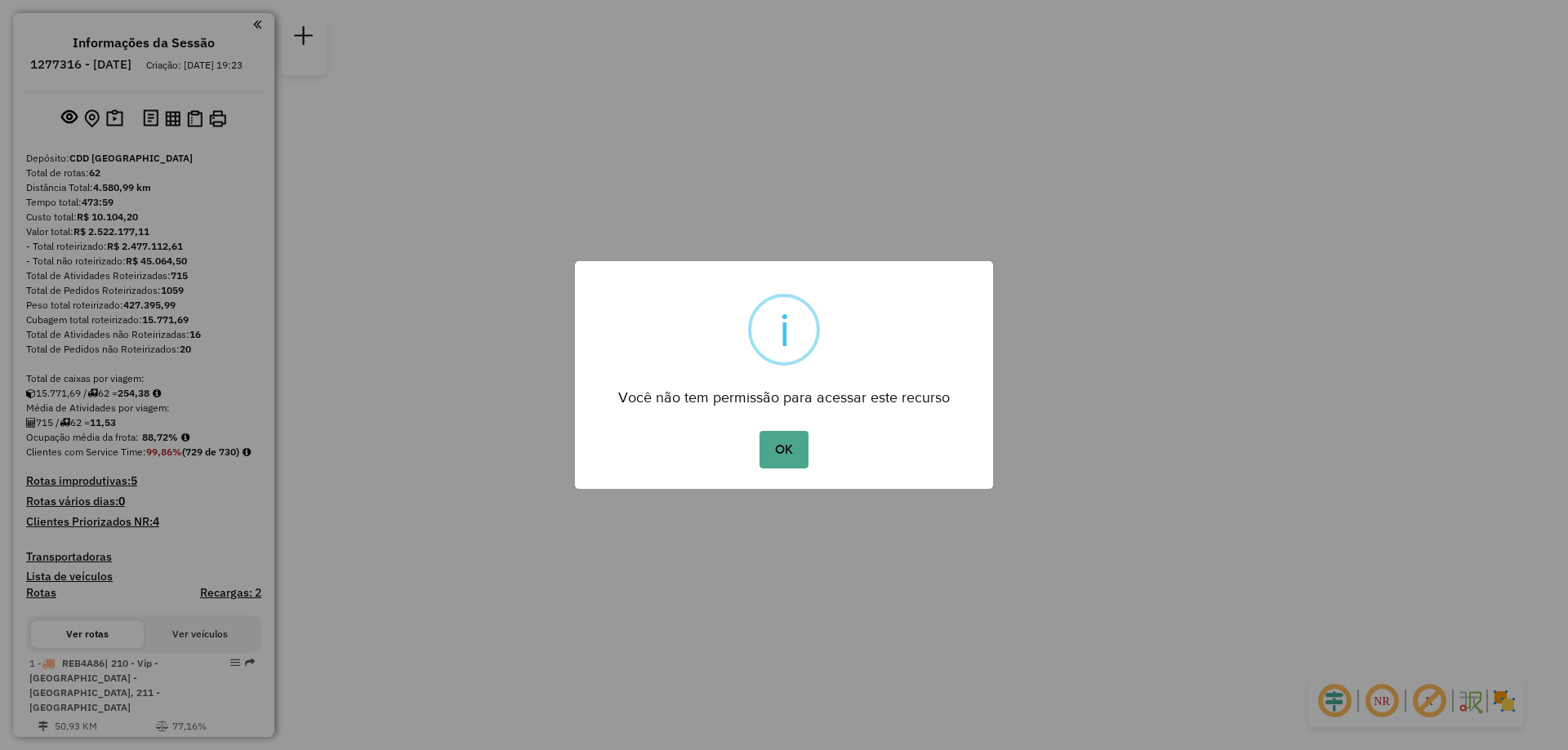
drag, startPoint x: 775, startPoint y: 441, endPoint x: 858, endPoint y: 437, distance: 83.1
click at [776, 441] on button "OK" at bounding box center [783, 449] width 48 height 37
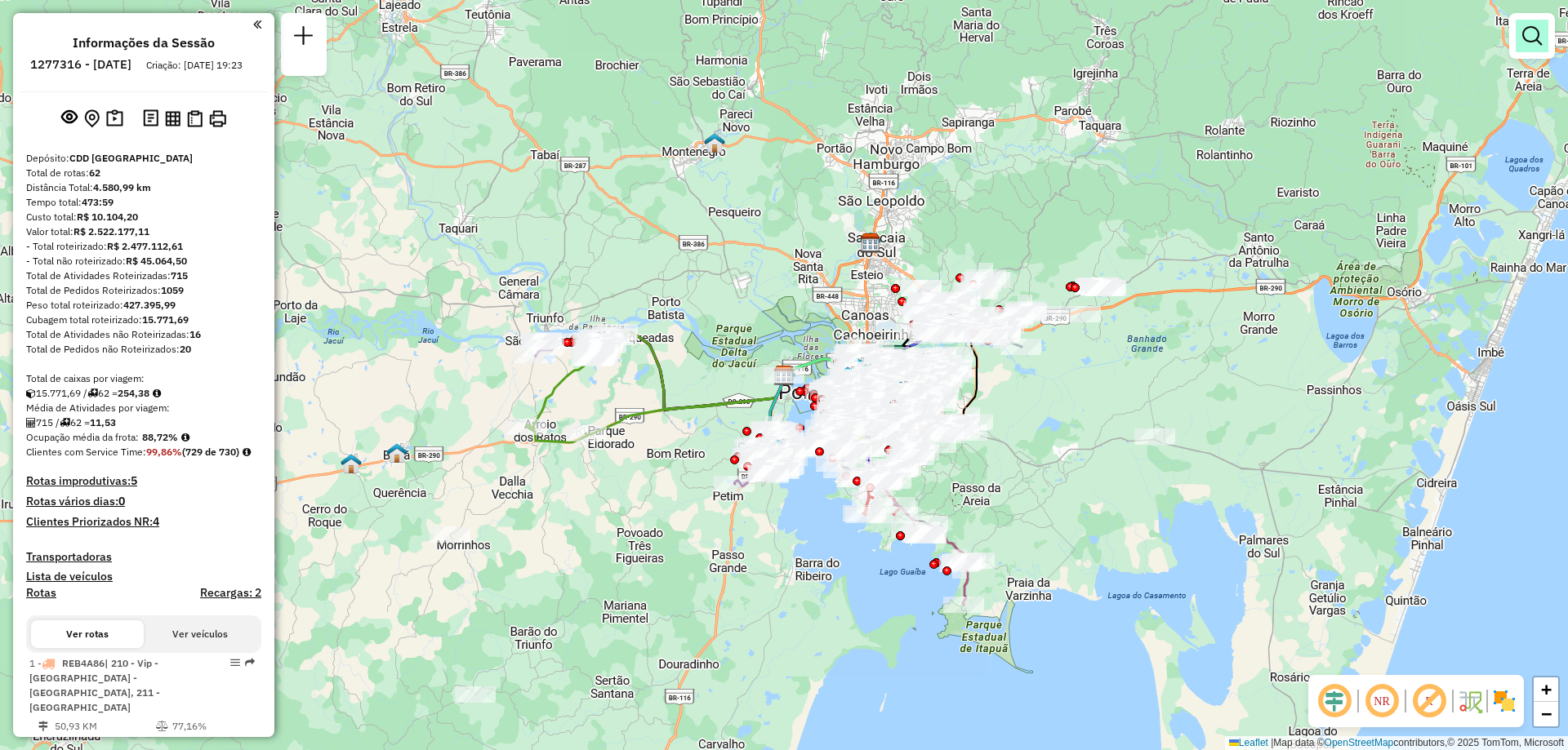
click at [1524, 43] on em at bounding box center [1533, 36] width 20 height 20
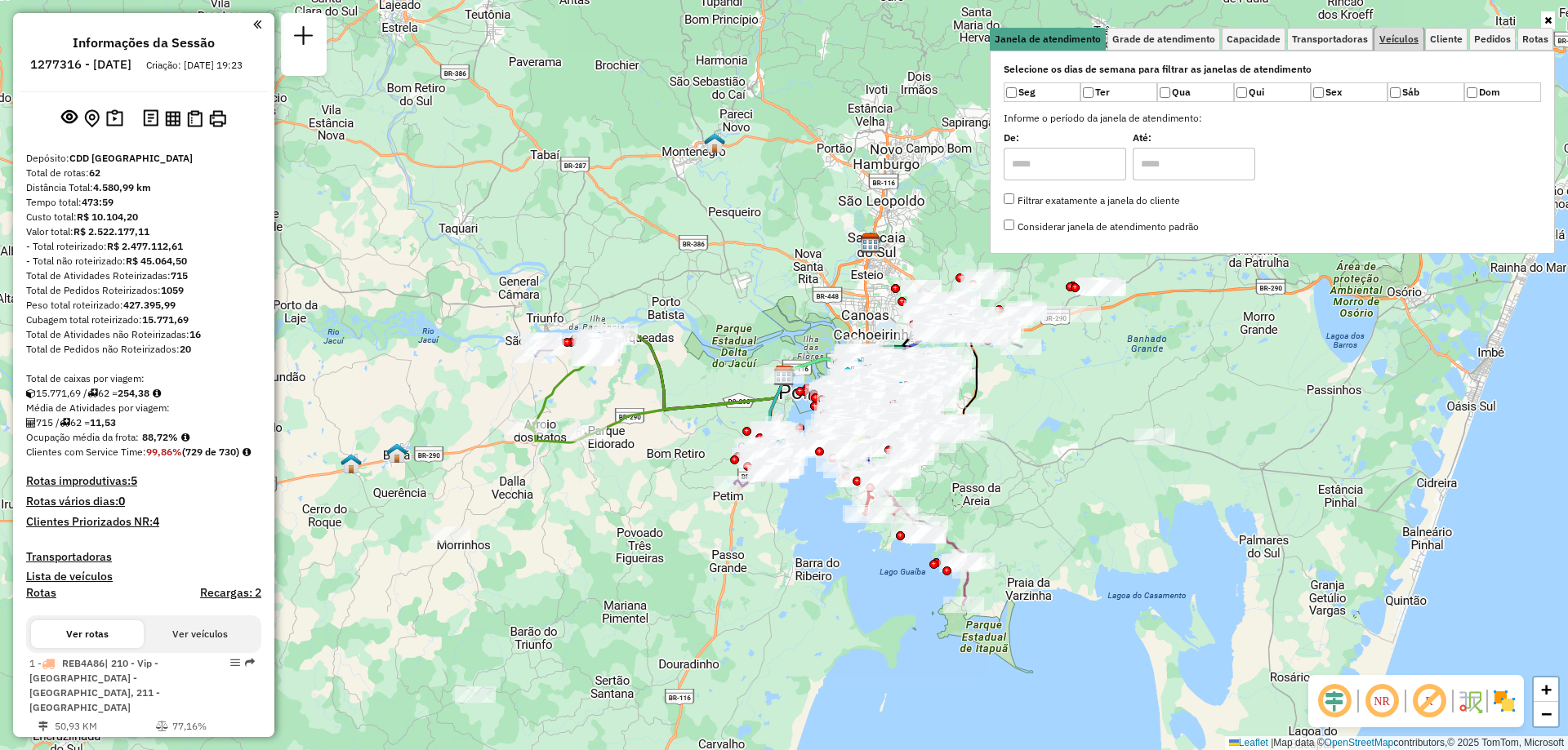
click at [1398, 37] on span "Veículos" at bounding box center [1398, 39] width 39 height 10
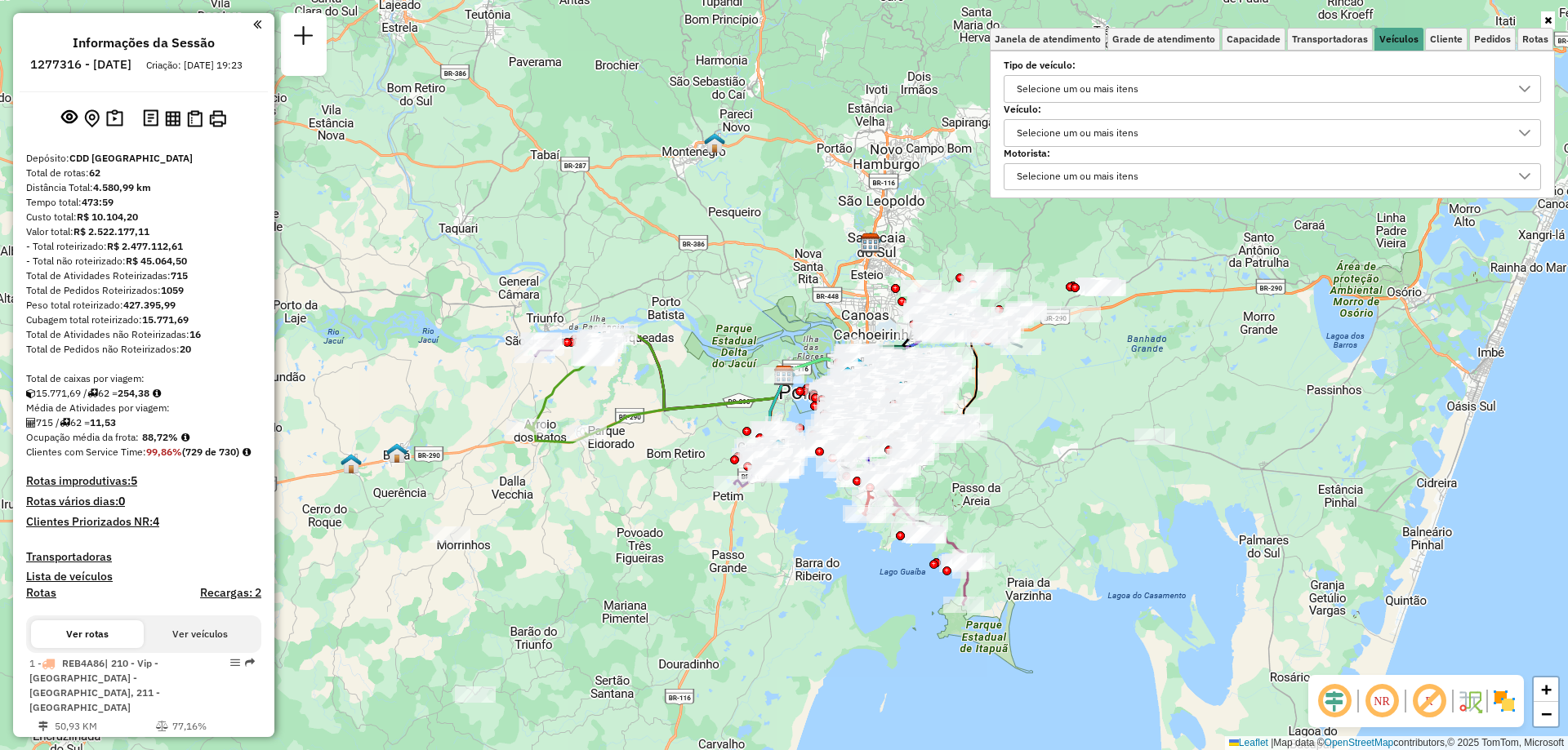
click at [1100, 122] on div "Selecione um ou mais itens" at bounding box center [1077, 132] width 133 height 26
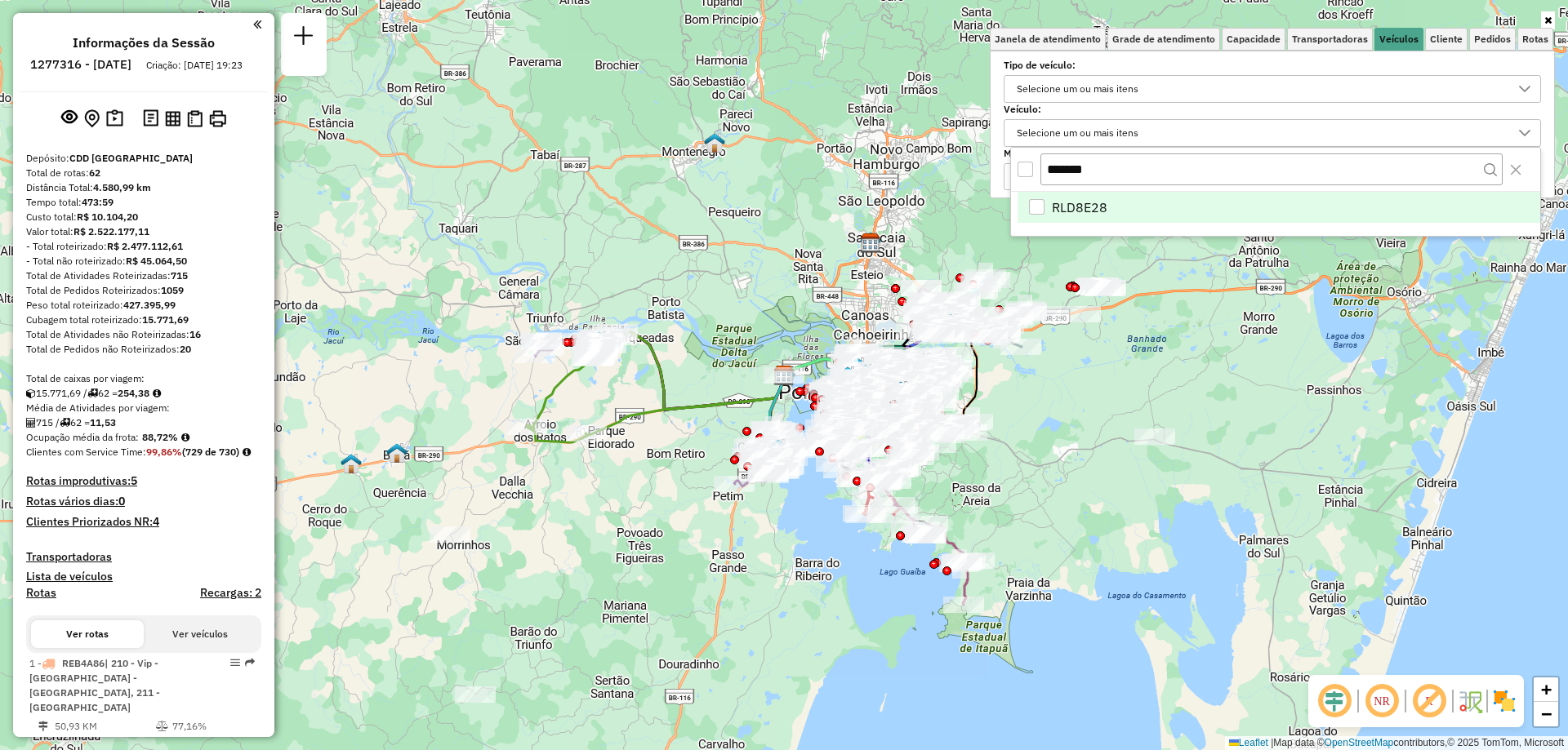
type input "*******"
click at [1030, 218] on li "RLD8E28" at bounding box center [1279, 208] width 523 height 31
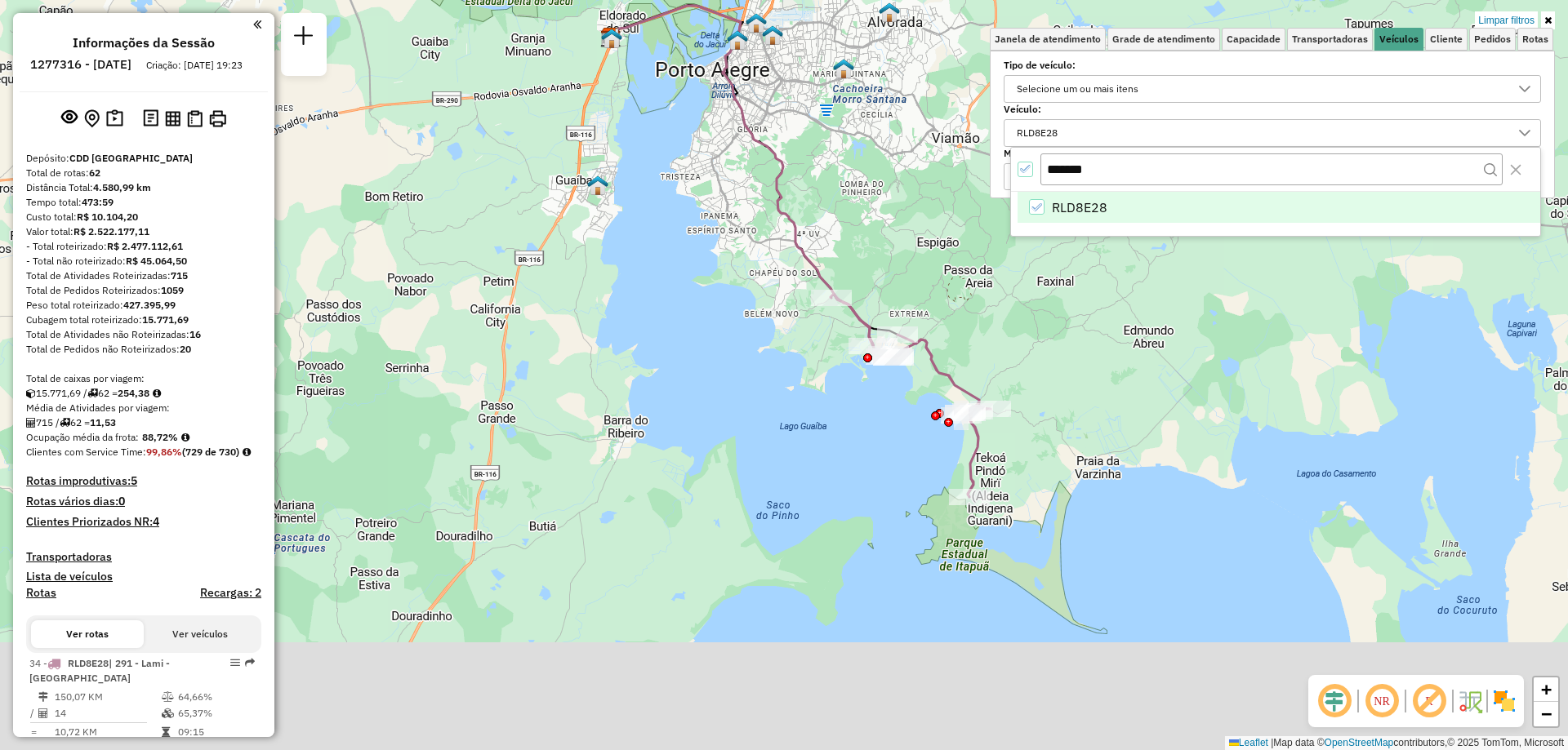
drag, startPoint x: 1018, startPoint y: 519, endPoint x: 1034, endPoint y: 446, distance: 74.7
click at [1034, 446] on div "Limpar filtros Janela de atendimento Grade de atendimento Capacidade Transporta…" at bounding box center [784, 375] width 1568 height 750
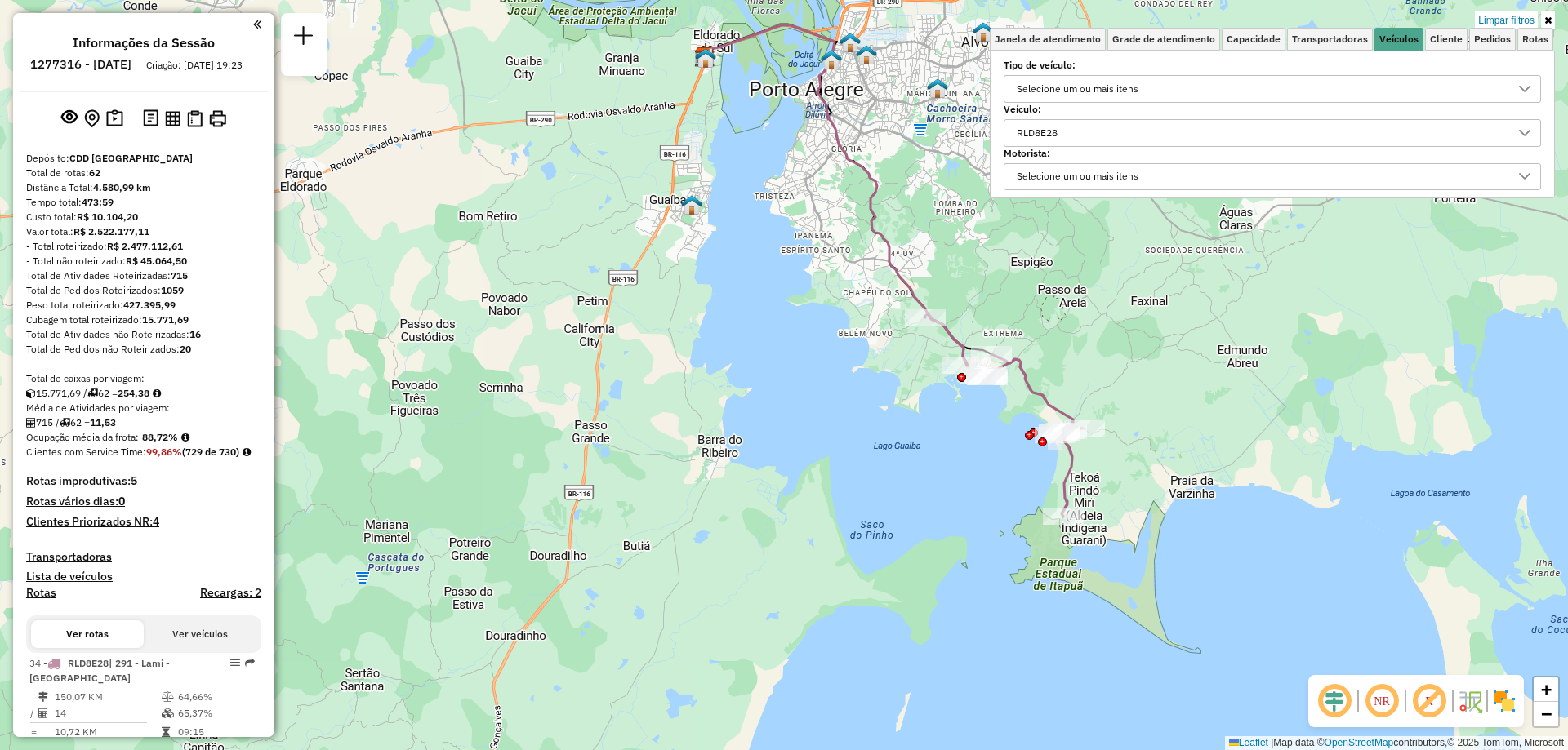
drag, startPoint x: 1192, startPoint y: 396, endPoint x: 1184, endPoint y: 423, distance: 28.2
click at [1184, 423] on div "Limpar filtros Janela de atendimento Grade de atendimento Capacidade Transporta…" at bounding box center [784, 375] width 1568 height 750
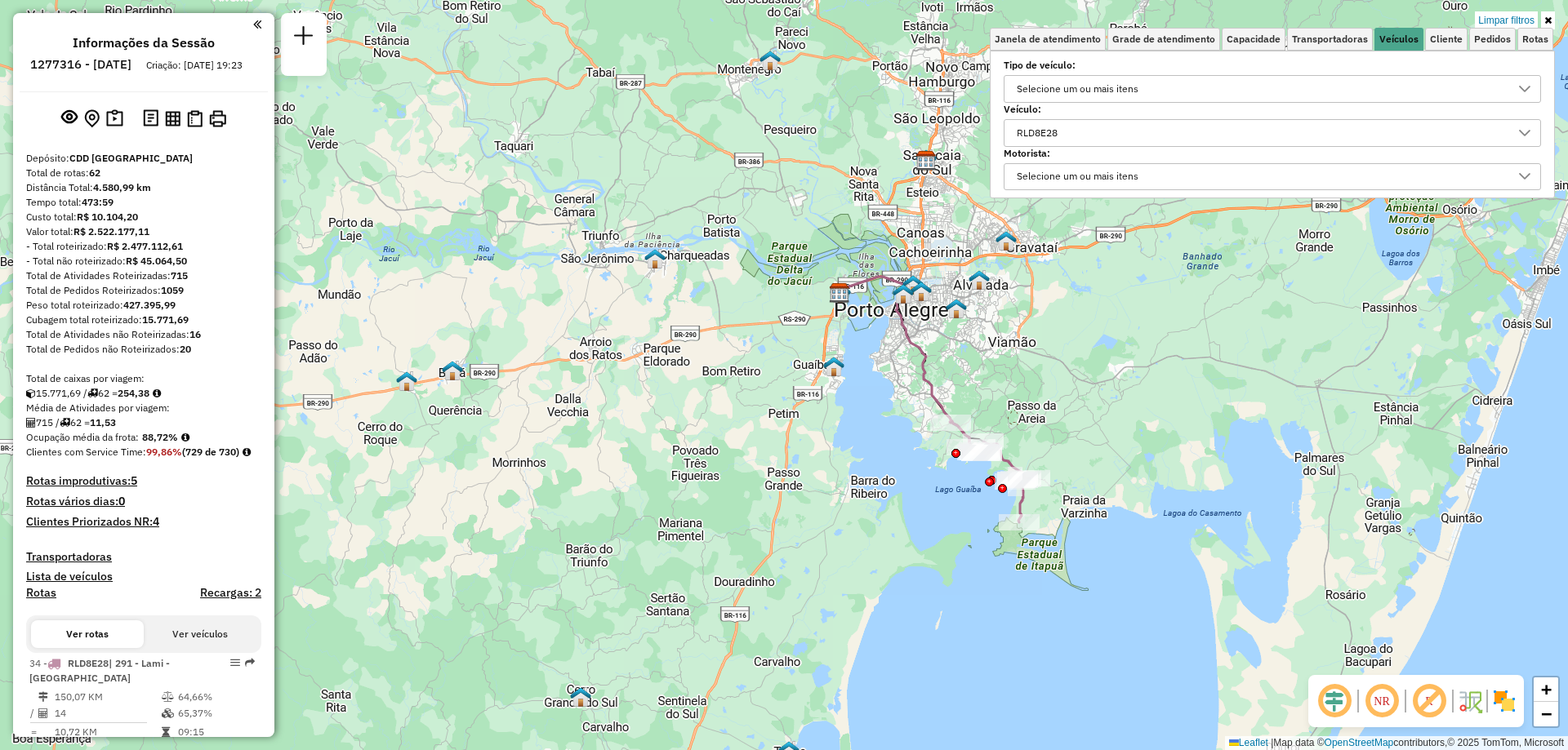
drag, startPoint x: 1279, startPoint y: 429, endPoint x: 1250, endPoint y: 520, distance: 95.5
click at [1250, 525] on div "Limpar filtros Janela de atendimento Grade de atendimento Capacidade Transporta…" at bounding box center [784, 375] width 1568 height 750
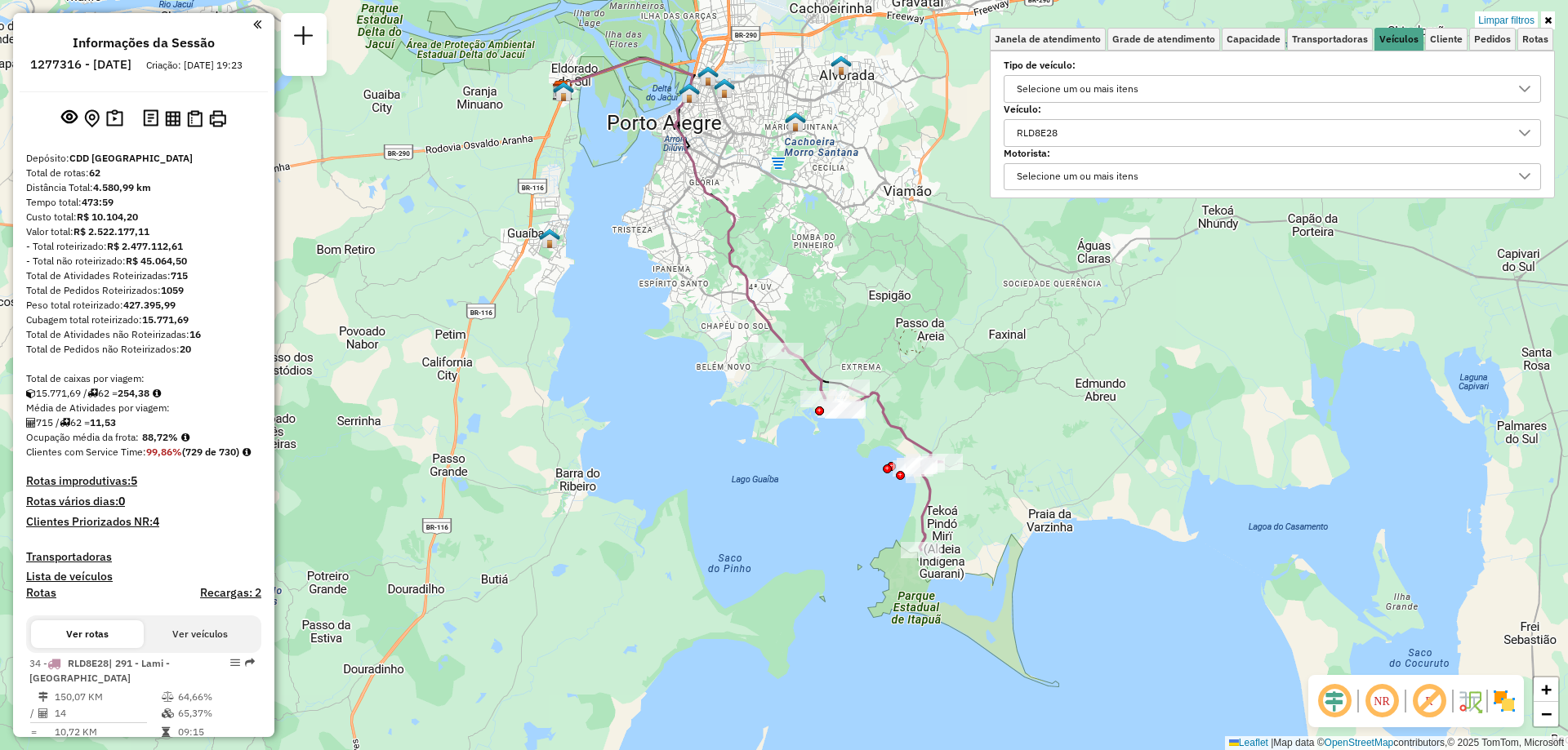
drag, startPoint x: 1107, startPoint y: 492, endPoint x: 955, endPoint y: 450, distance: 157.7
click at [955, 450] on div "Limpar filtros Janela de atendimento Grade de atendimento Capacidade Transporta…" at bounding box center [784, 375] width 1568 height 750
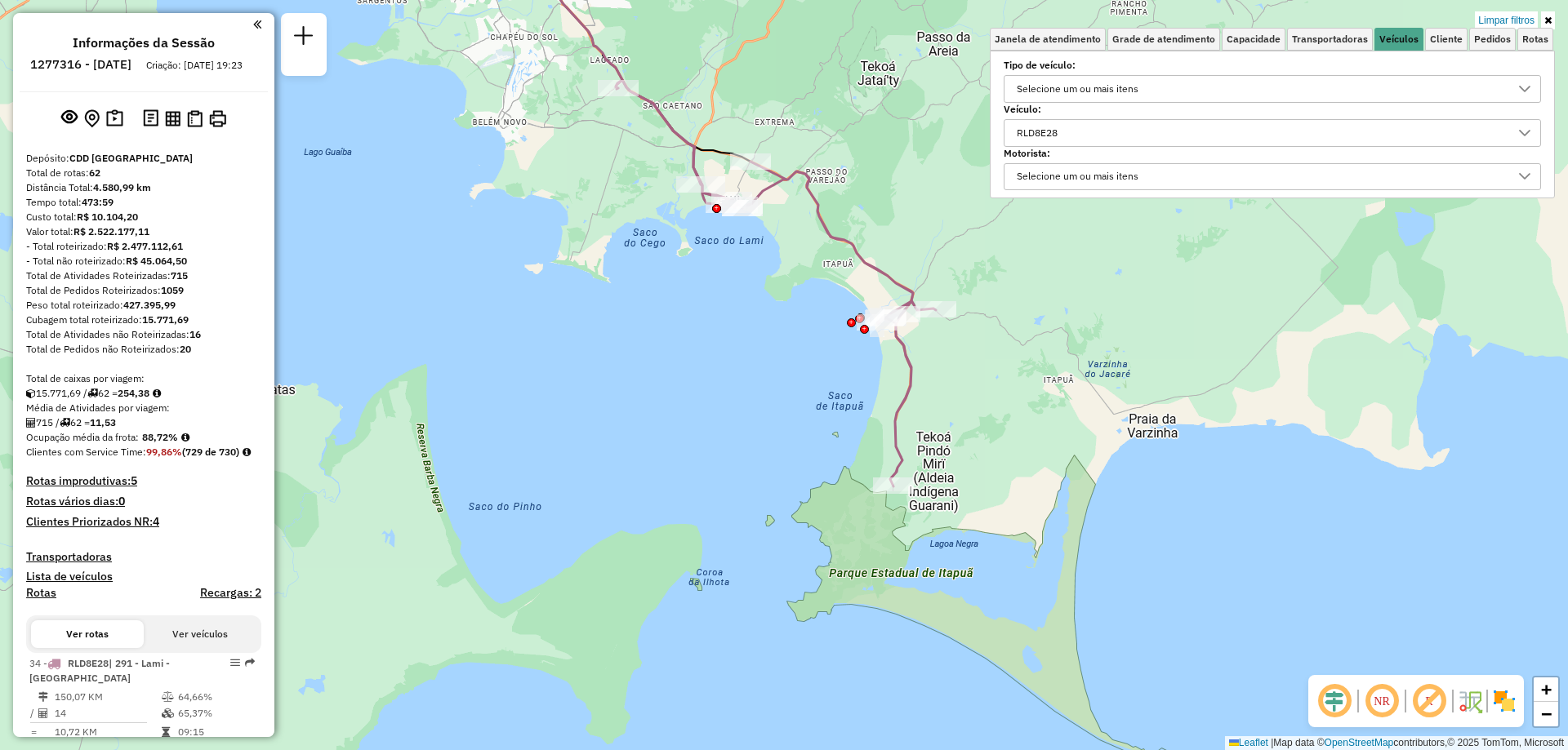
drag, startPoint x: 995, startPoint y: 269, endPoint x: 980, endPoint y: 323, distance: 56.0
click at [980, 323] on div "Limpar filtros Janela de atendimento Grade de atendimento Capacidade Transporta…" at bounding box center [784, 375] width 1568 height 750
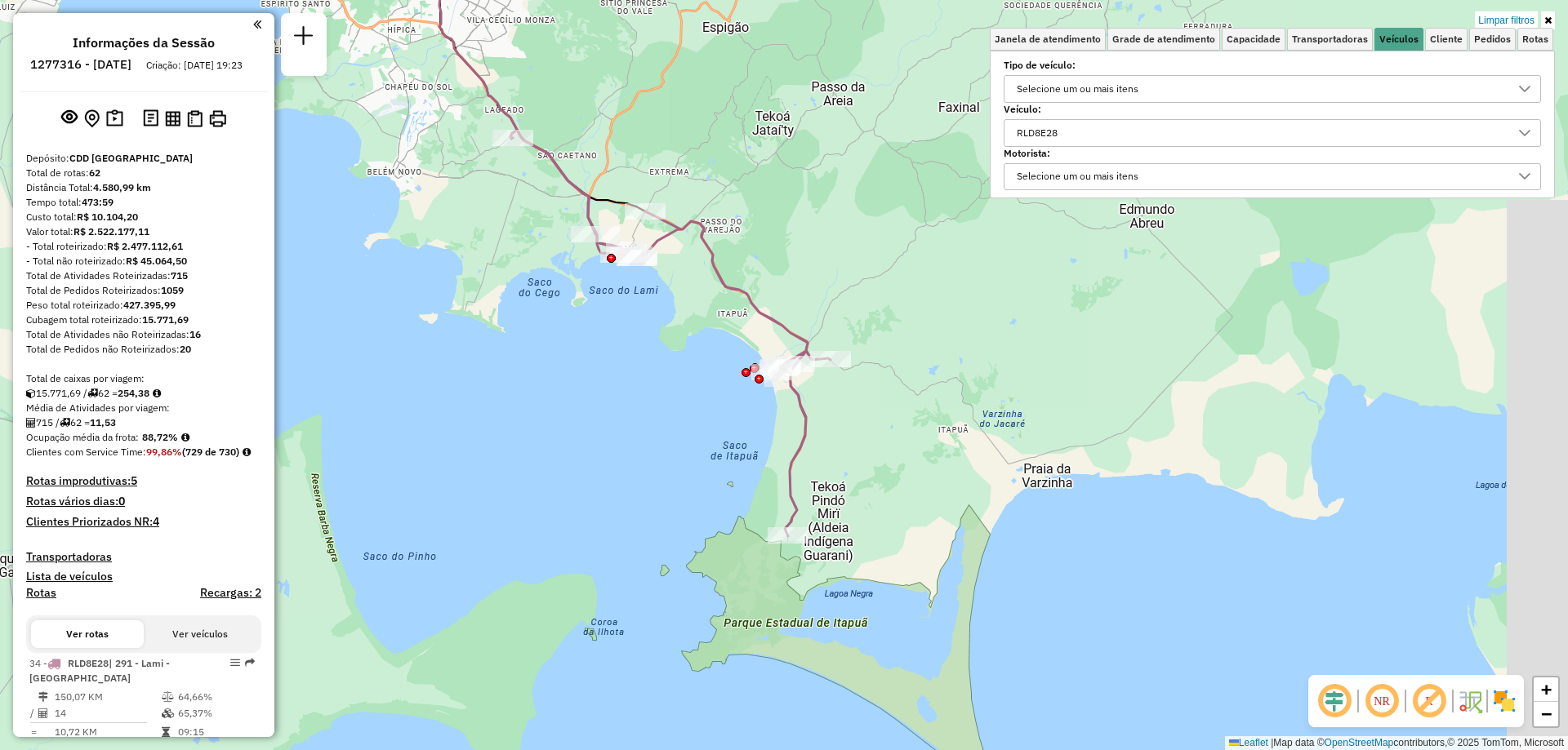
drag, startPoint x: 1051, startPoint y: 271, endPoint x: 957, endPoint y: 331, distance: 111.5
click at [951, 331] on div "Limpar filtros Janela de atendimento Grade de atendimento Capacidade Transporta…" at bounding box center [784, 375] width 1568 height 750
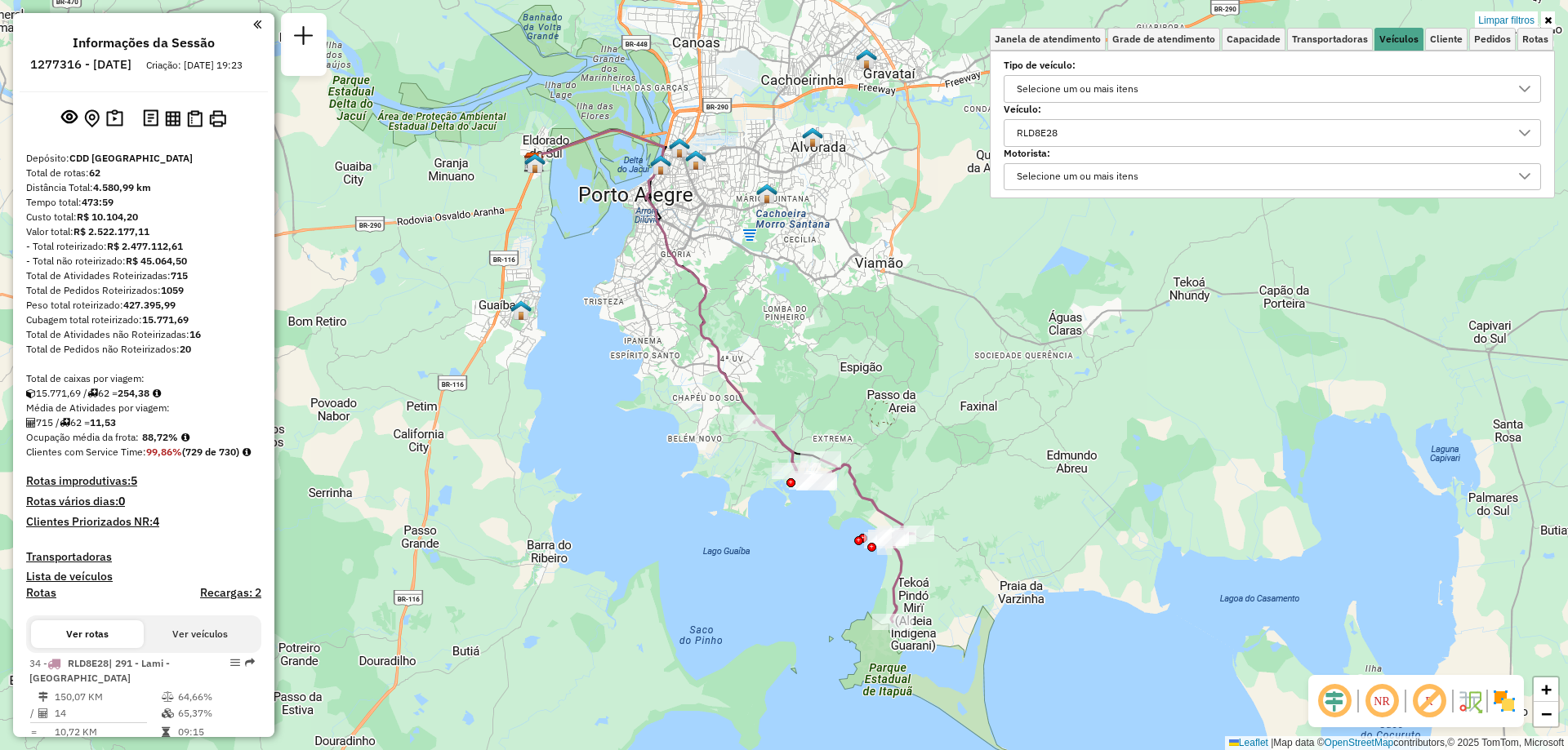
drag, startPoint x: 883, startPoint y: 363, endPoint x: 936, endPoint y: 472, distance: 121.2
click at [962, 504] on div "Limpar filtros Janela de atendimento Grade de atendimento Capacidade Transporta…" at bounding box center [784, 375] width 1568 height 750
